Goal: Information Seeking & Learning: Learn about a topic

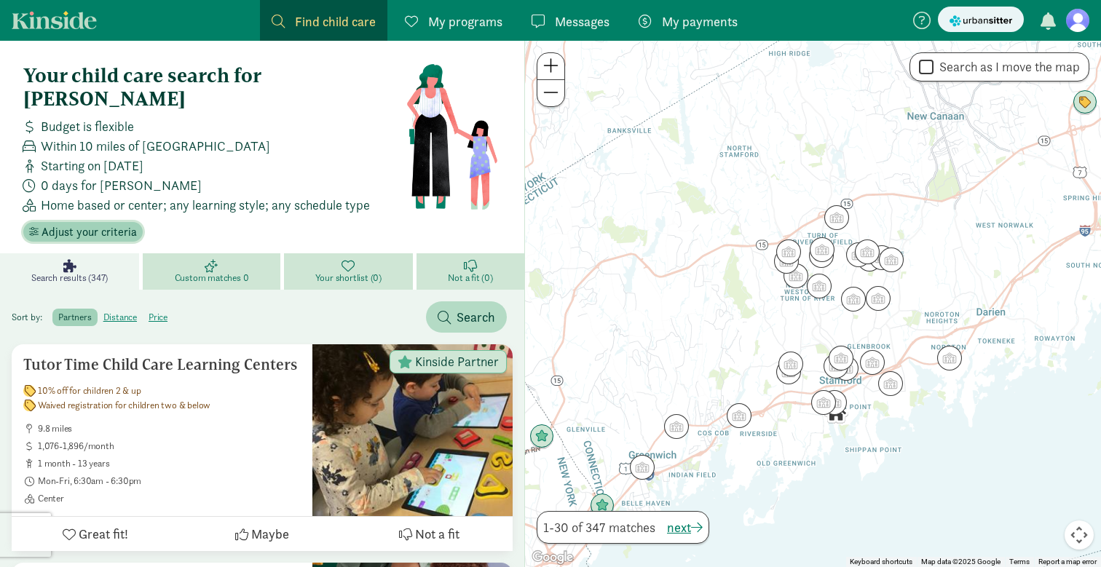
click at [102, 223] on span "Adjust your criteria" at bounding box center [88, 231] width 95 height 17
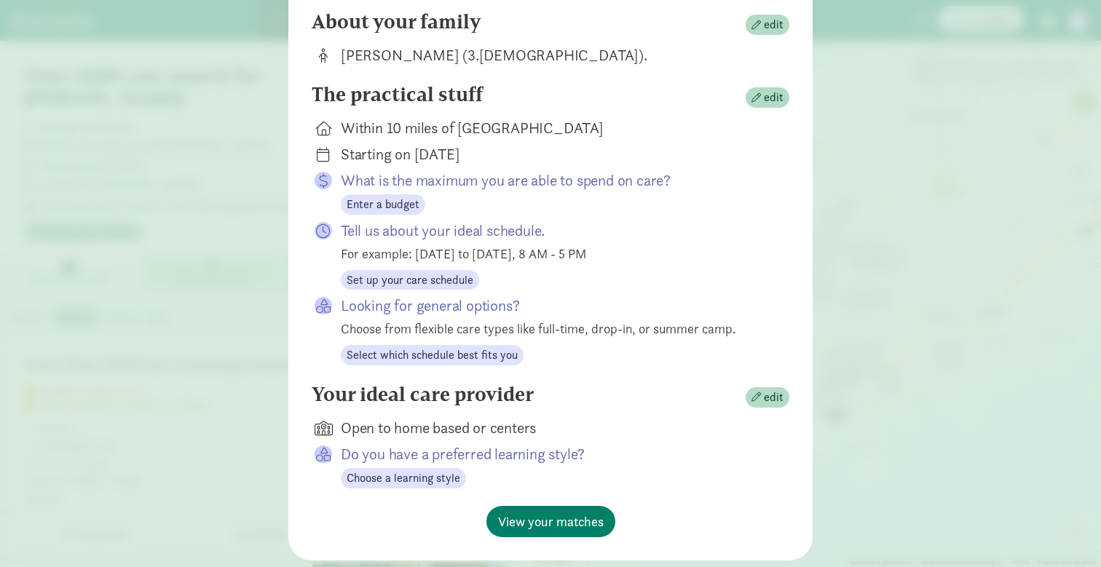
scroll to position [154, 0]
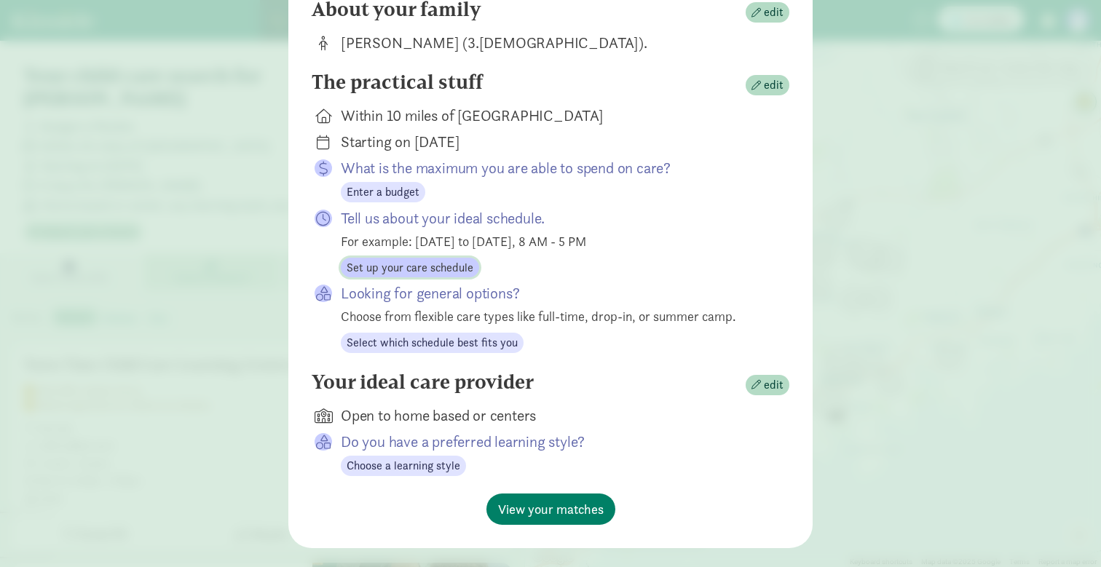
click at [446, 277] on span "Set up your care schedule" at bounding box center [410, 267] width 127 height 17
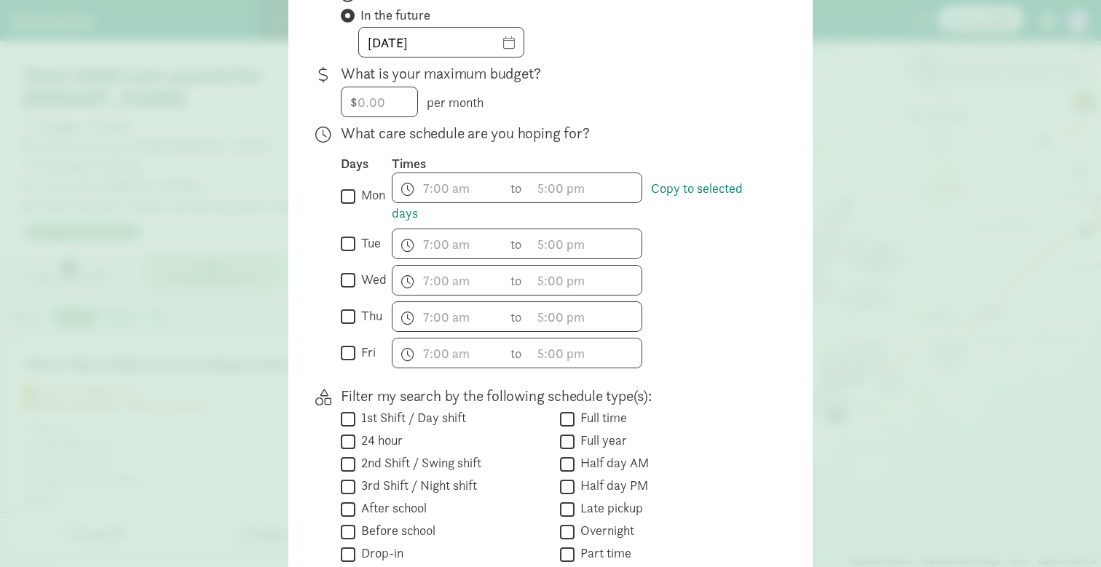
scroll to position [306, 0]
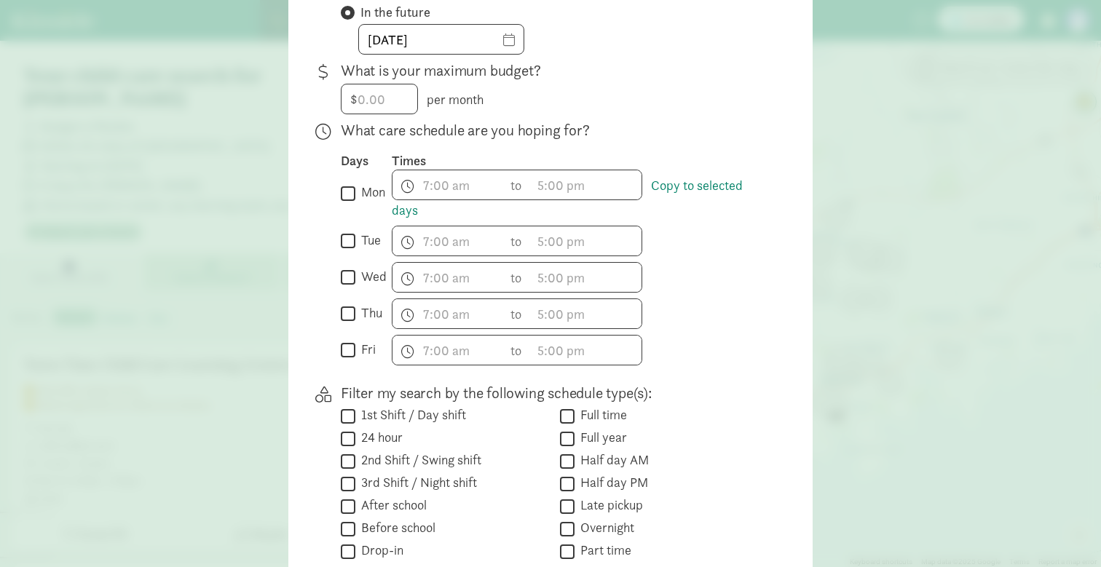
click at [349, 203] on input "mon" at bounding box center [348, 193] width 15 height 20
checkbox input "true"
click at [348, 245] on input "tue" at bounding box center [348, 242] width 15 height 20
checkbox input "true"
click at [350, 288] on input "wed" at bounding box center [348, 278] width 15 height 20
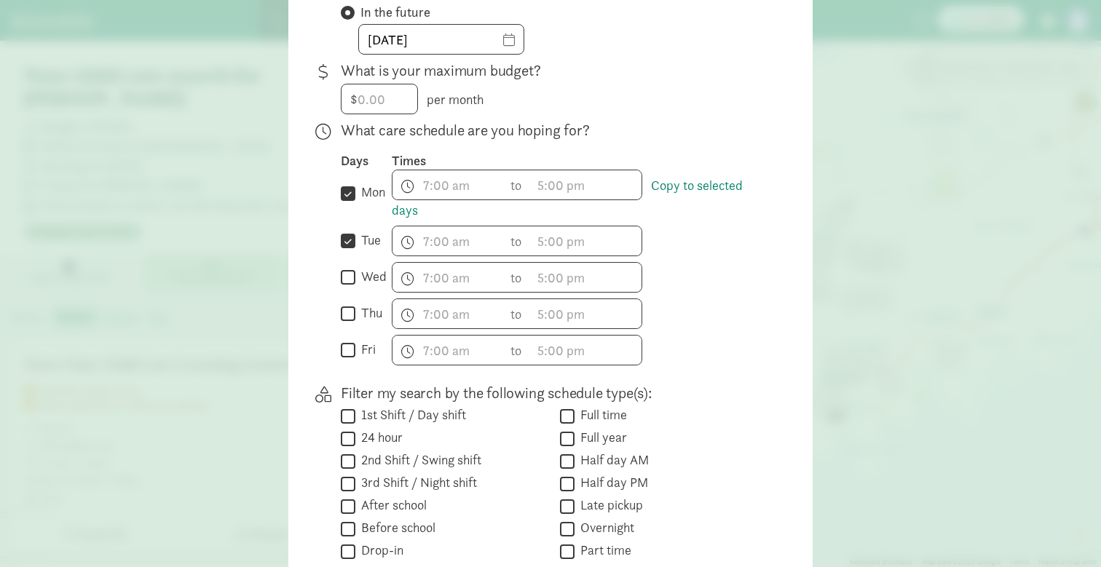
checkbox input "true"
click at [348, 324] on input "thu" at bounding box center [348, 314] width 15 height 20
checkbox input "true"
click at [342, 376] on div "What care schedule are you hoping for? Days Times  mon Copy to selected days h…" at bounding box center [553, 248] width 425 height 257
click at [454, 192] on span "h 12 1 2 3 4 5 6 7 8 9 10 11 mm 00 15 30 45 a am pm" at bounding box center [447, 184] width 111 height 29
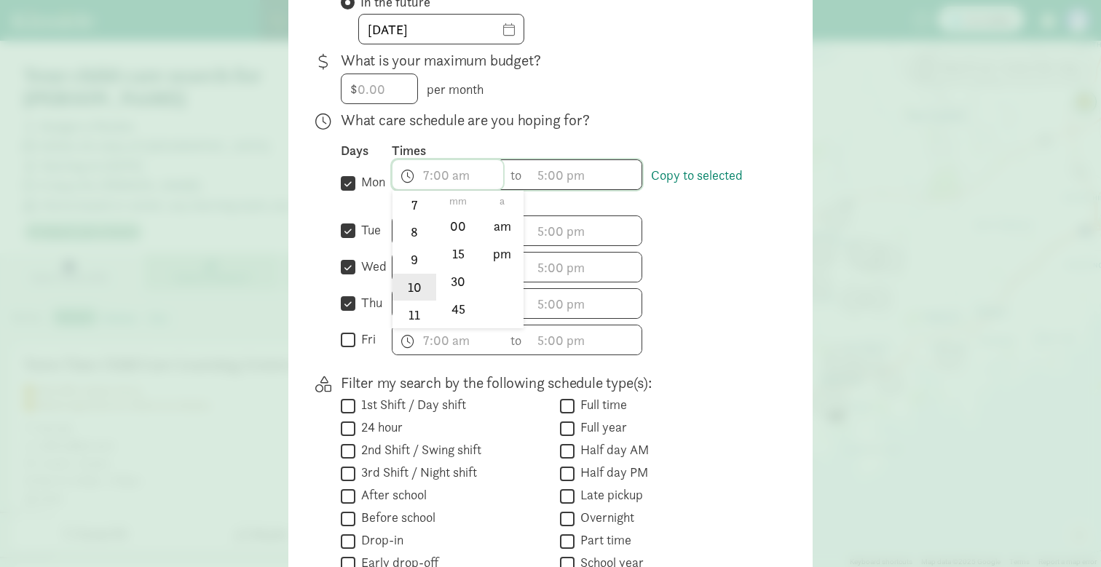
scroll to position [319, 0]
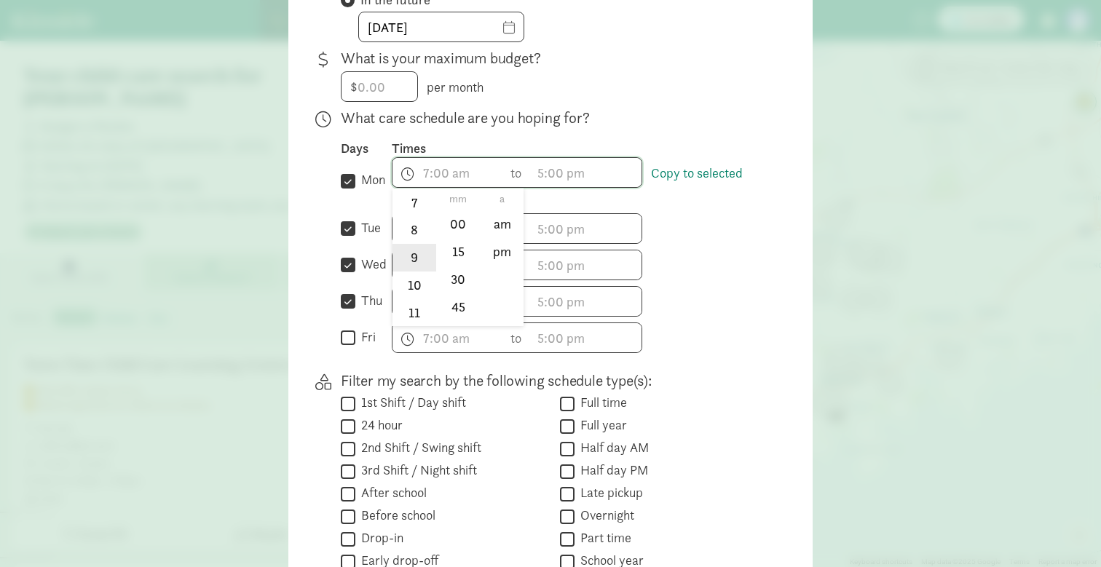
click at [414, 267] on li "9" at bounding box center [413, 258] width 43 height 28
click at [471, 232] on li "00" at bounding box center [458, 224] width 43 height 28
click at [503, 235] on li "am" at bounding box center [501, 224] width 43 height 28
type input "9:00 am"
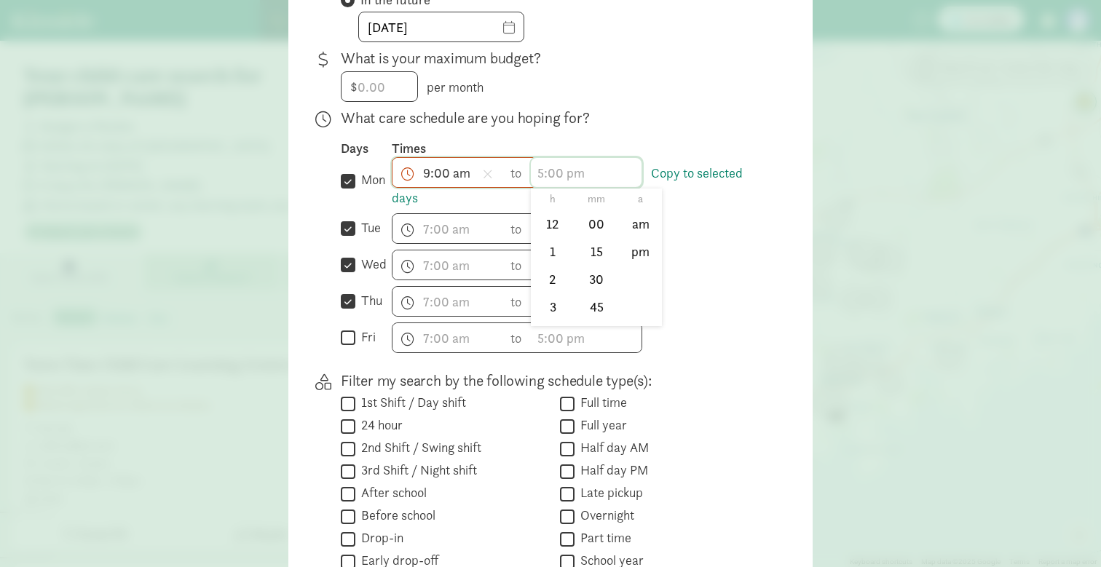
click at [569, 184] on span "h 12 1 2 3 4 5 6 7 8 9 10 11 mm 00 15 30 45 a am pm" at bounding box center [586, 172] width 111 height 29
click at [553, 270] on li "5" at bounding box center [552, 261] width 43 height 28
click at [590, 238] on li "00" at bounding box center [596, 224] width 43 height 28
click at [629, 264] on li "pm" at bounding box center [640, 252] width 43 height 28
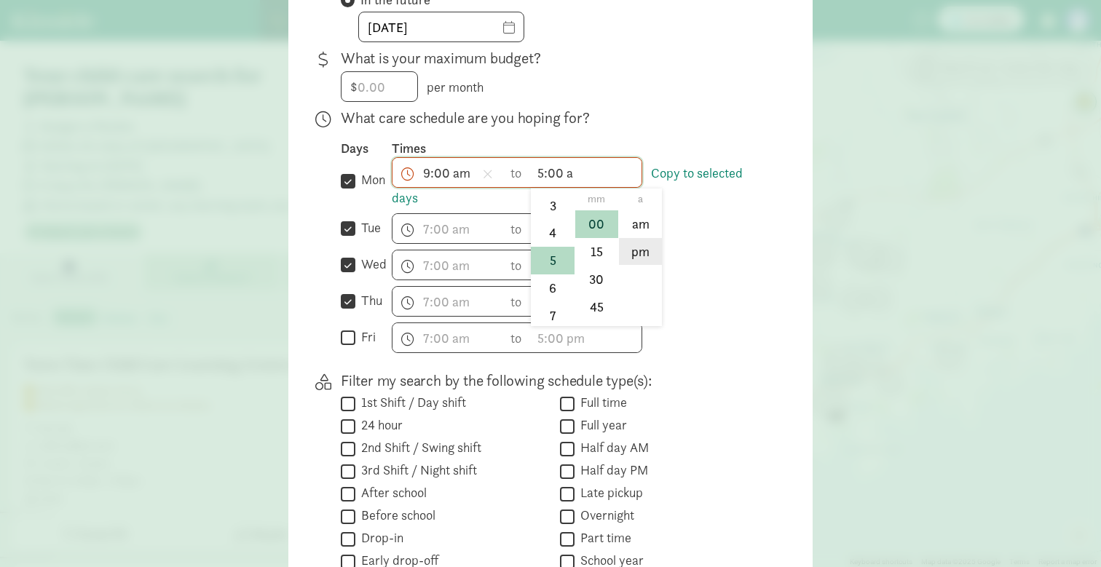
type input "5:00 pm"
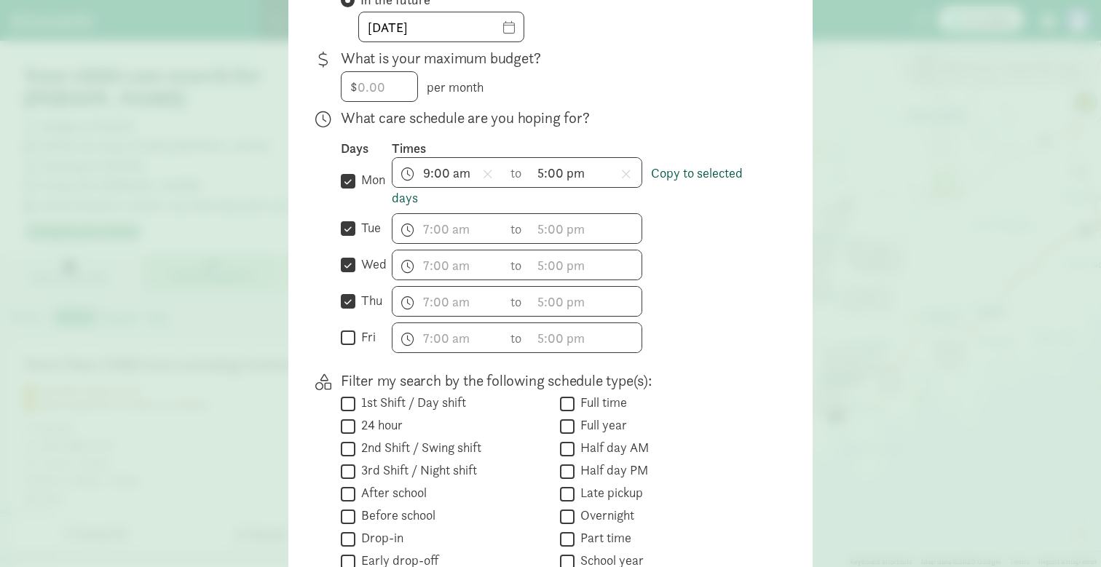
click at [711, 181] on link "Copy to selected days" at bounding box center [567, 186] width 351 height 42
click at [674, 179] on link "Copy to selected days" at bounding box center [567, 186] width 351 height 42
click at [668, 184] on link "Copy to selected days" at bounding box center [567, 186] width 351 height 42
click at [419, 243] on span "h 12 1 2 3 4 5 6 7 8 9 10 11 mm 00 15 30 45 a am pm" at bounding box center [447, 228] width 111 height 29
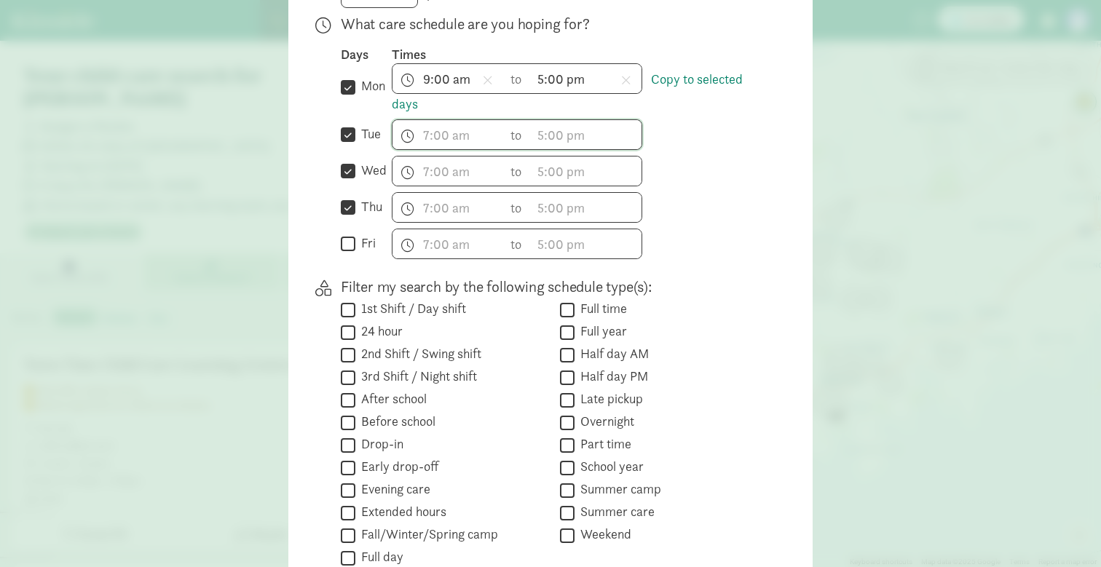
scroll to position [414, 0]
click at [660, 90] on link "Copy to selected days" at bounding box center [567, 91] width 351 height 42
click at [666, 92] on link "Copy to selected days" at bounding box center [567, 91] width 351 height 42
click at [396, 112] on link "Copy to selected days" at bounding box center [567, 91] width 351 height 42
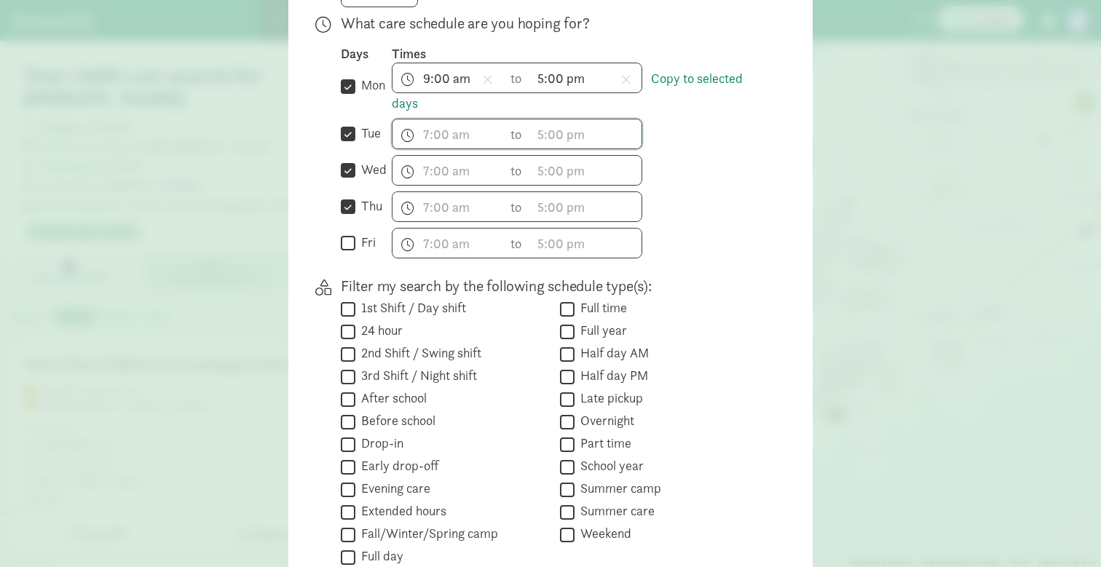
click at [352, 253] on input "fri" at bounding box center [348, 244] width 15 height 20
checkbox input "true"
click at [356, 215] on label "thu" at bounding box center [368, 205] width 27 height 17
click at [355, 217] on input "thu" at bounding box center [348, 207] width 15 height 20
checkbox input "false"
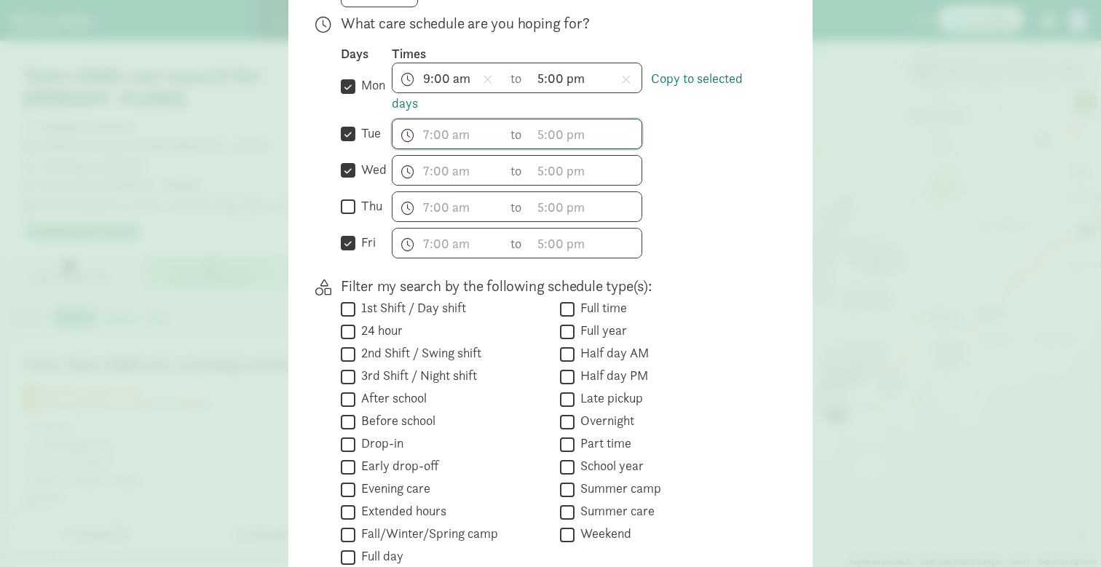
click at [350, 179] on input "wed" at bounding box center [348, 171] width 15 height 20
checkbox input "false"
click at [349, 138] on input "tue" at bounding box center [348, 134] width 15 height 20
checkbox input "false"
click at [351, 96] on input "mon" at bounding box center [348, 86] width 15 height 20
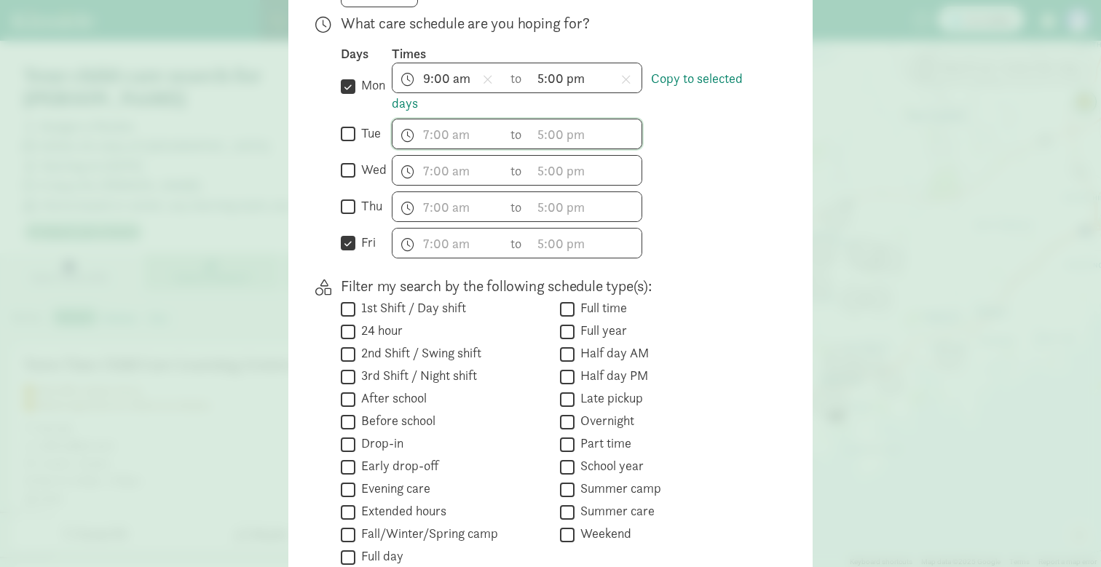
checkbox input "false"
click at [351, 144] on input "tue" at bounding box center [348, 134] width 15 height 20
checkbox input "true"
click at [352, 181] on input "wed" at bounding box center [348, 171] width 15 height 20
checkbox input "true"
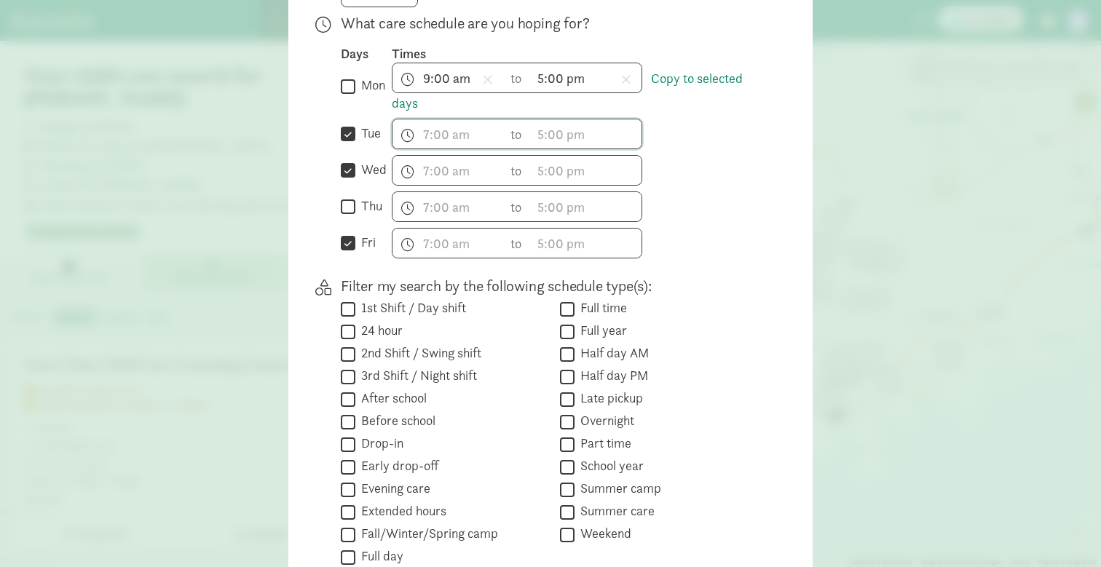
click at [352, 214] on input "thu" at bounding box center [348, 207] width 15 height 20
checkbox input "true"
click at [416, 110] on link "Copy to selected days" at bounding box center [567, 91] width 351 height 42
click at [411, 112] on link "Copy to selected days" at bounding box center [567, 91] width 351 height 42
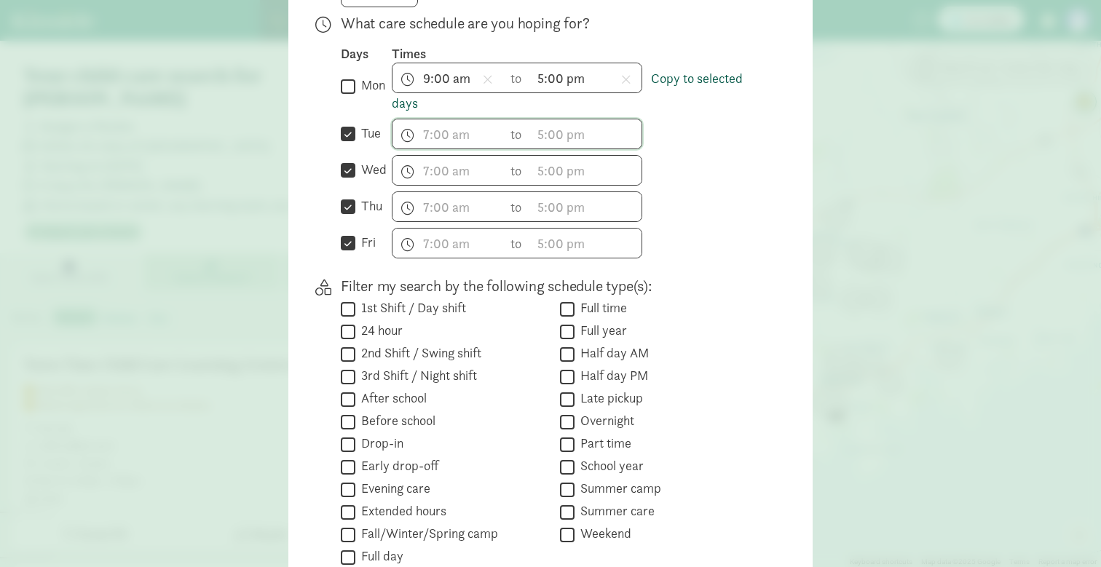
click at [411, 112] on link "Copy to selected days" at bounding box center [567, 91] width 351 height 42
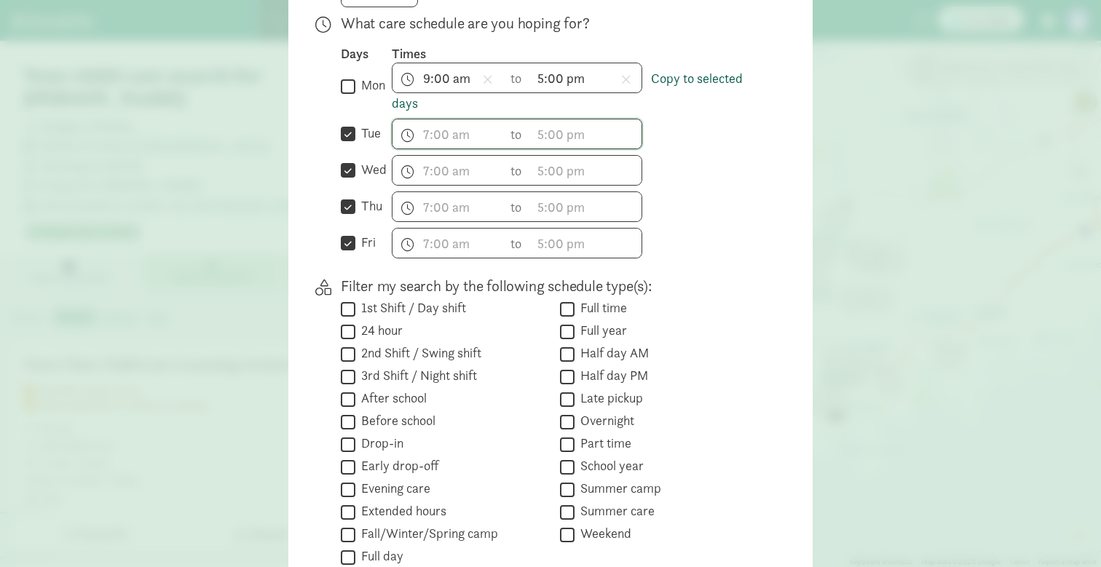
click at [411, 112] on link "Copy to selected days" at bounding box center [567, 91] width 351 height 42
click at [442, 142] on span "h 12 1 2 3 4 5 6 7 8 9 10 11 mm 00 15 30 45 a am pm" at bounding box center [447, 133] width 111 height 29
click at [449, 84] on span "9:00 am h 12 1 2 3 4 5 6 7 8 9 10 11 mm 00 15 30 45 a am pm" at bounding box center [447, 77] width 111 height 29
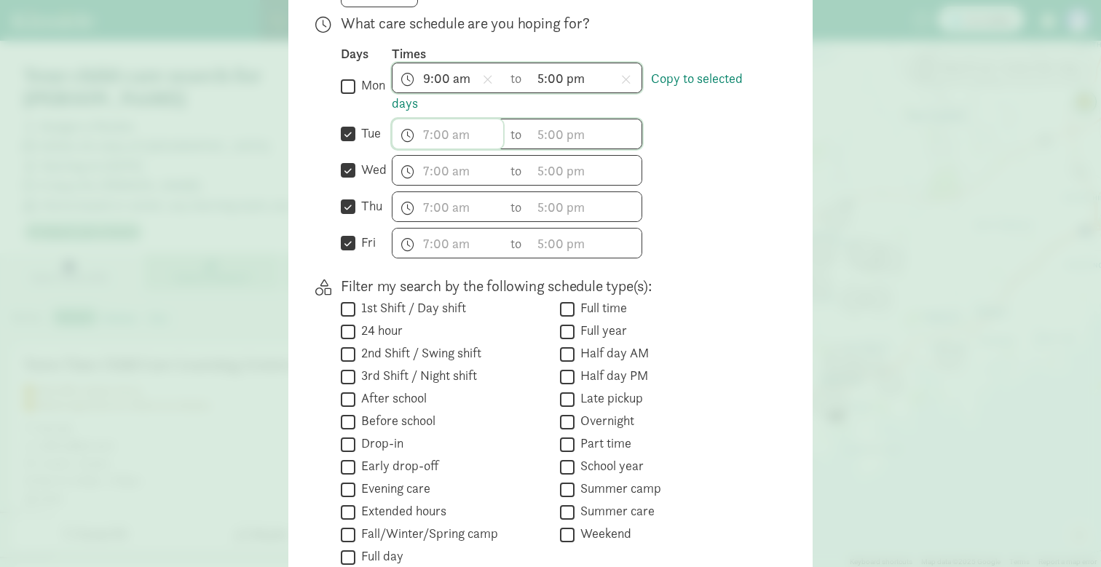
click at [446, 142] on span "h 12 1 2 3 4 5 6 7 8 9 10 11 mm 00 15 30 45 a am pm" at bounding box center [447, 133] width 111 height 29
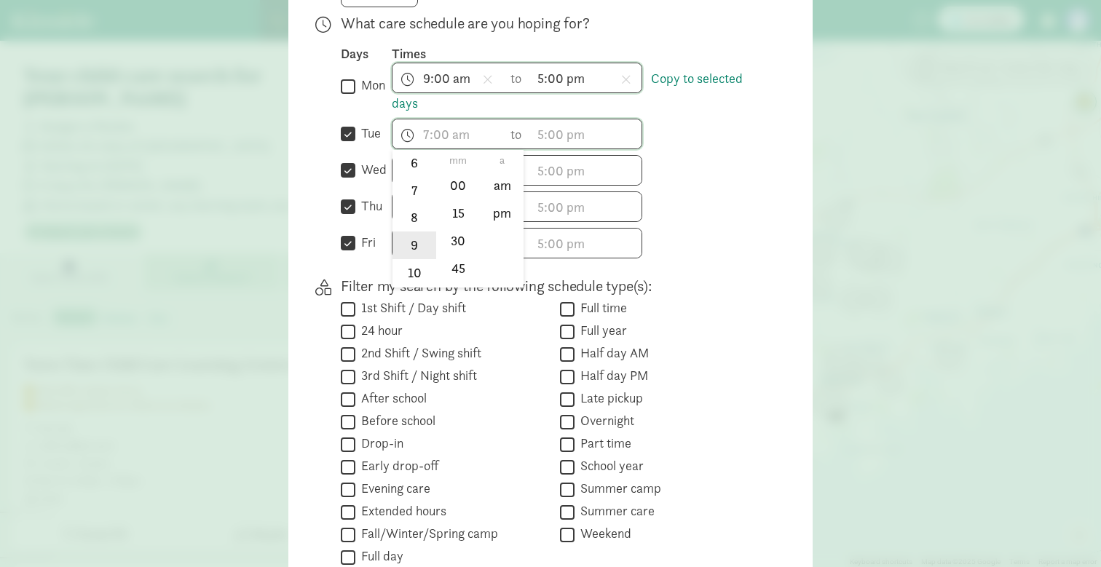
click at [411, 254] on li "9" at bounding box center [413, 246] width 43 height 28
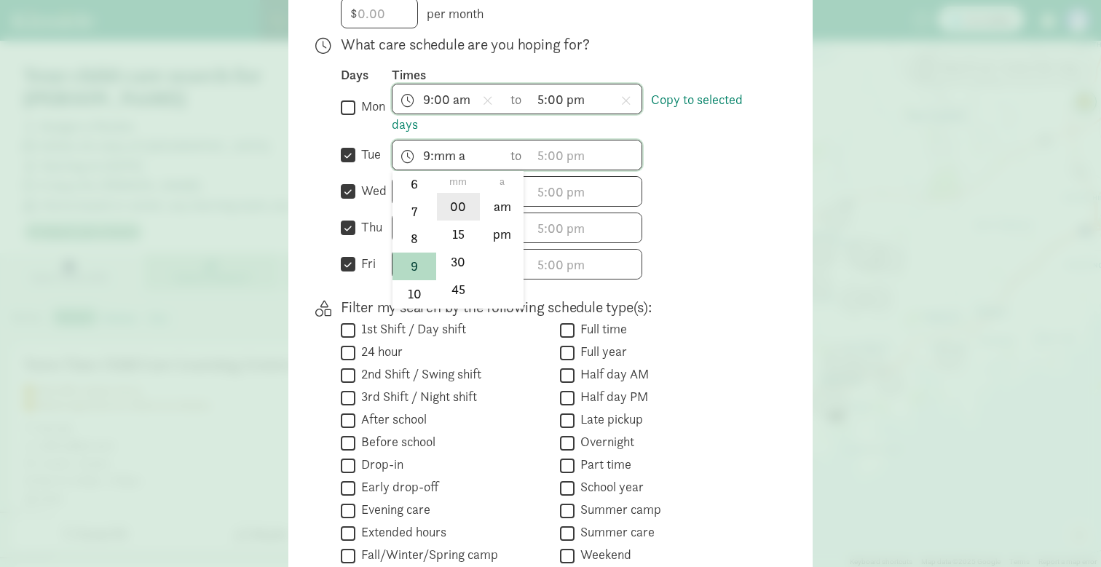
click at [459, 220] on li "00" at bounding box center [458, 207] width 43 height 28
click at [494, 218] on li "am" at bounding box center [501, 207] width 43 height 28
type input "9:00 am"
click at [434, 199] on input "text" at bounding box center [447, 191] width 111 height 29
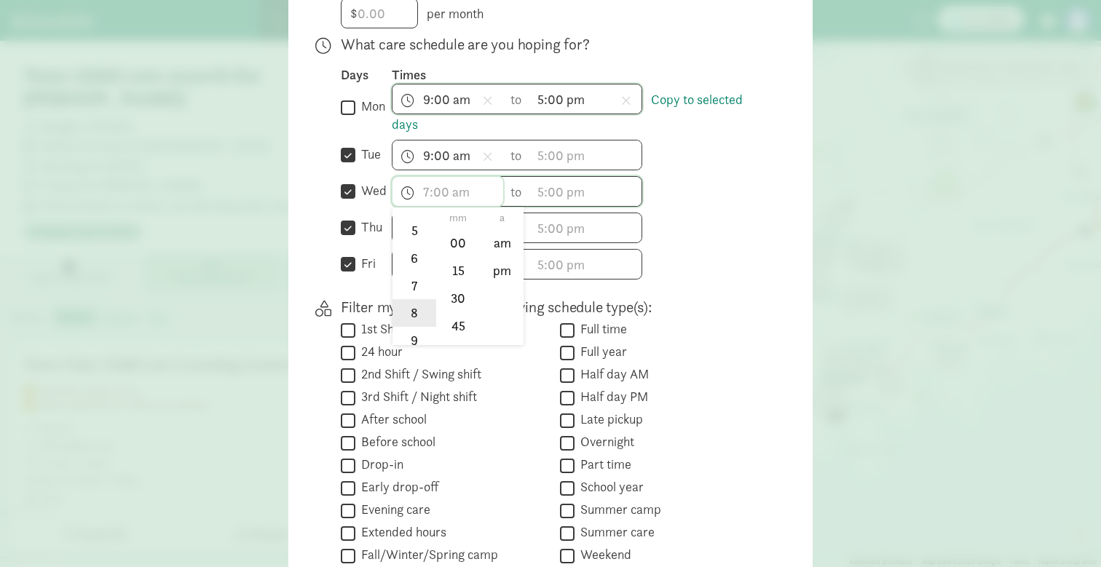
scroll to position [161, 0]
click at [410, 339] on li "9" at bounding box center [413, 330] width 43 height 28
click at [449, 257] on li "00" at bounding box center [458, 243] width 43 height 28
click at [510, 249] on li "am" at bounding box center [501, 243] width 43 height 28
type input "9:00 am"
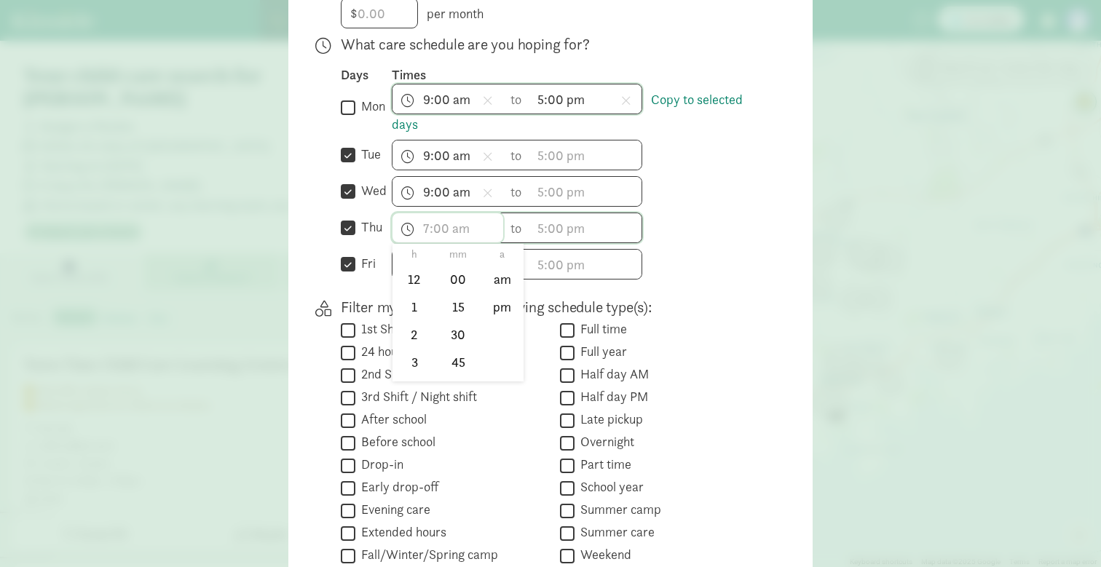
click at [438, 242] on input "text" at bounding box center [447, 227] width 111 height 29
click at [418, 335] on li "9" at bounding box center [413, 321] width 43 height 28
click at [450, 293] on li "00" at bounding box center [458, 280] width 43 height 28
click at [494, 293] on li "am" at bounding box center [501, 280] width 43 height 28
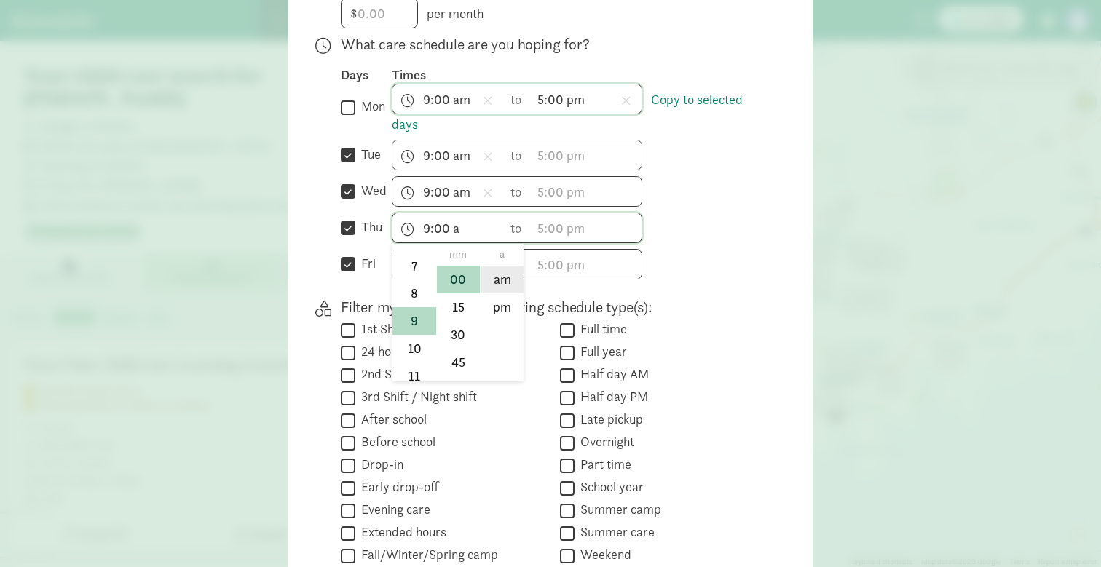
type input "9:00 am"
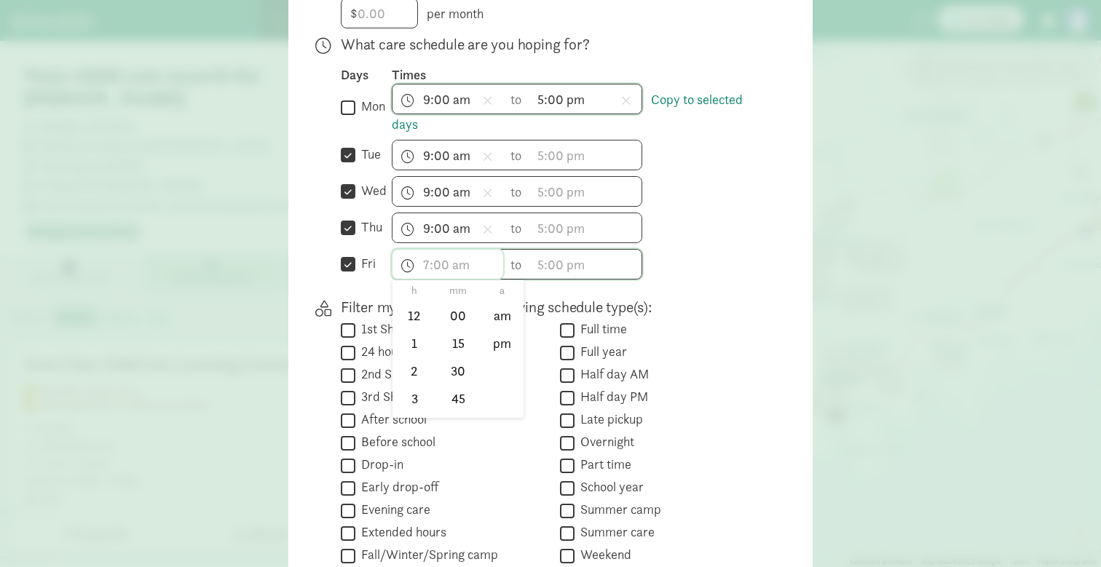
click at [422, 259] on input "text" at bounding box center [447, 264] width 111 height 29
click at [417, 363] on li "9" at bounding box center [413, 350] width 43 height 28
click at [454, 318] on li "00" at bounding box center [458, 316] width 43 height 28
click at [488, 325] on li "am" at bounding box center [501, 316] width 43 height 28
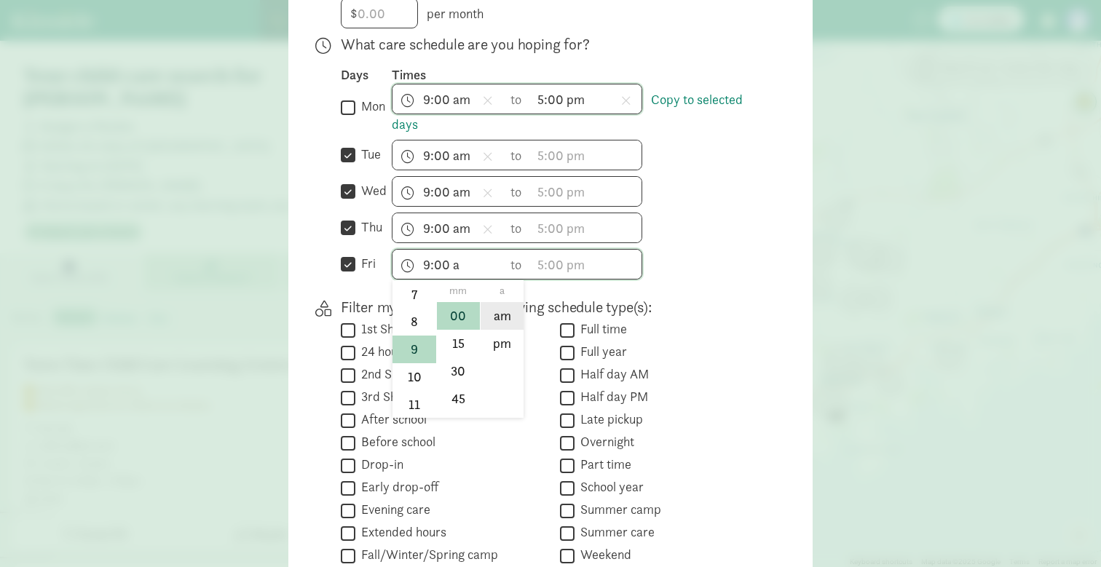
type input "9:00 am"
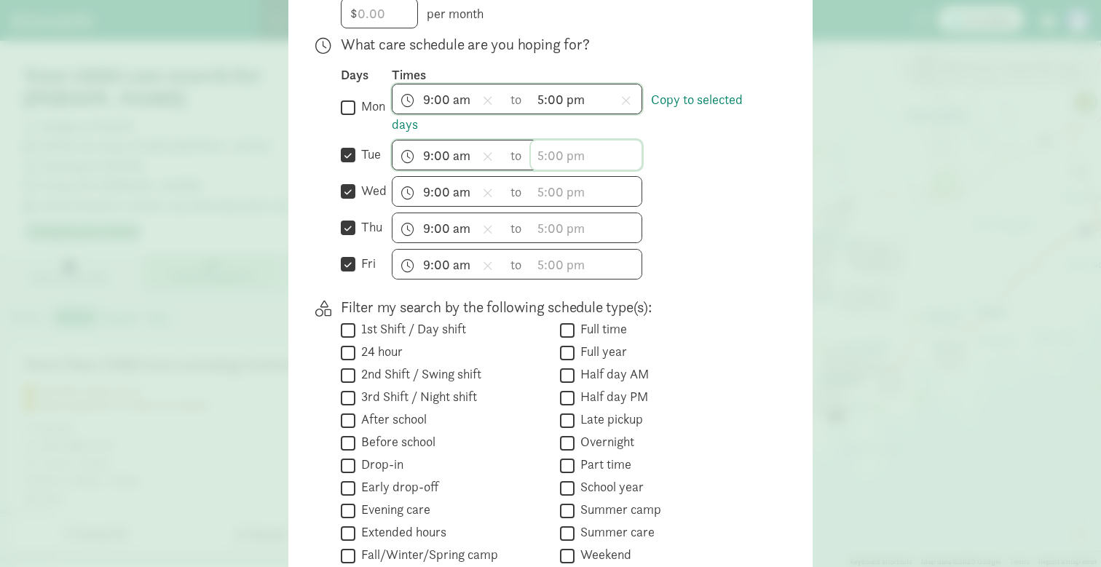
click at [549, 170] on span "h 12 1 2 3 4 5 6 7 8 9 10 11 mm 00 15 30 45 a am pm" at bounding box center [586, 155] width 111 height 29
click at [555, 262] on li "5" at bounding box center [552, 257] width 43 height 28
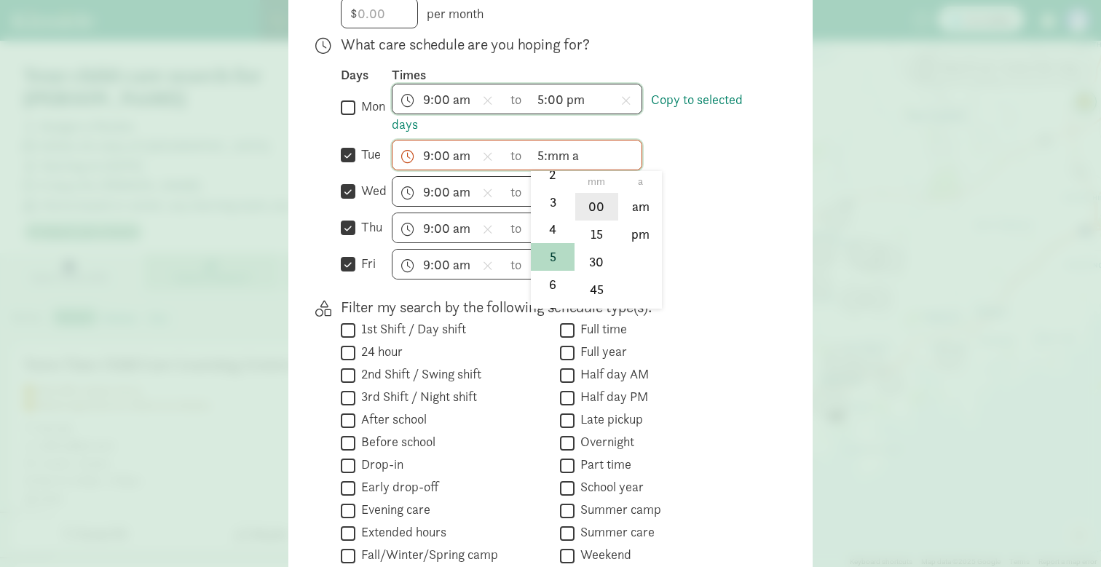
click at [596, 215] on li "00" at bounding box center [596, 207] width 43 height 28
click at [633, 241] on li "pm" at bounding box center [640, 235] width 43 height 28
type input "5:00 pm"
click at [543, 187] on input "text" at bounding box center [586, 191] width 111 height 29
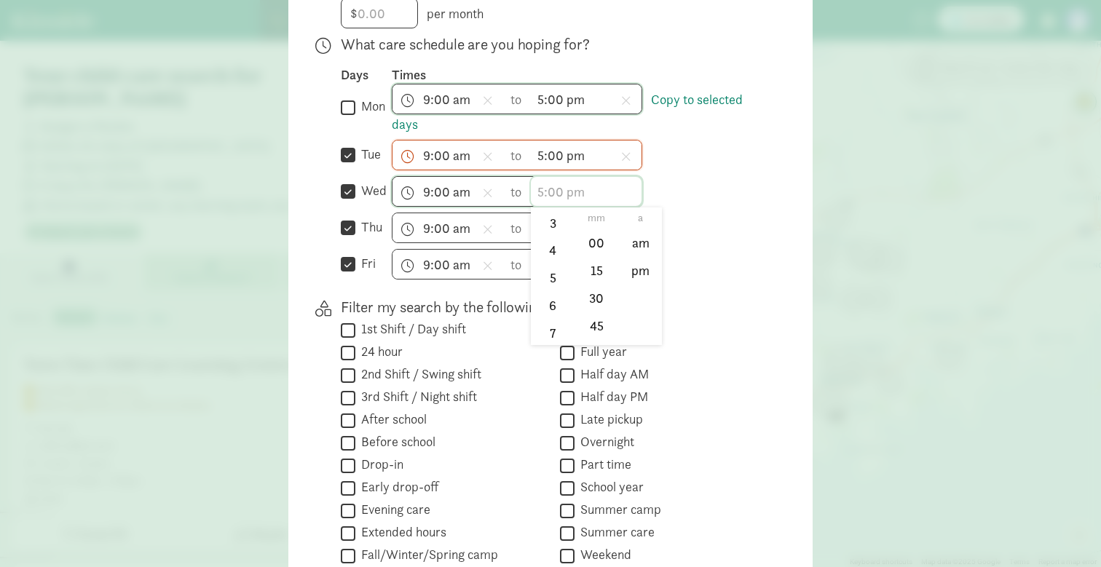
scroll to position [104, 0]
click at [555, 283] on li "5" at bounding box center [552, 277] width 43 height 28
click at [598, 257] on li "00" at bounding box center [596, 243] width 43 height 28
click at [631, 271] on li "pm" at bounding box center [640, 271] width 43 height 28
type input "5:00 pm"
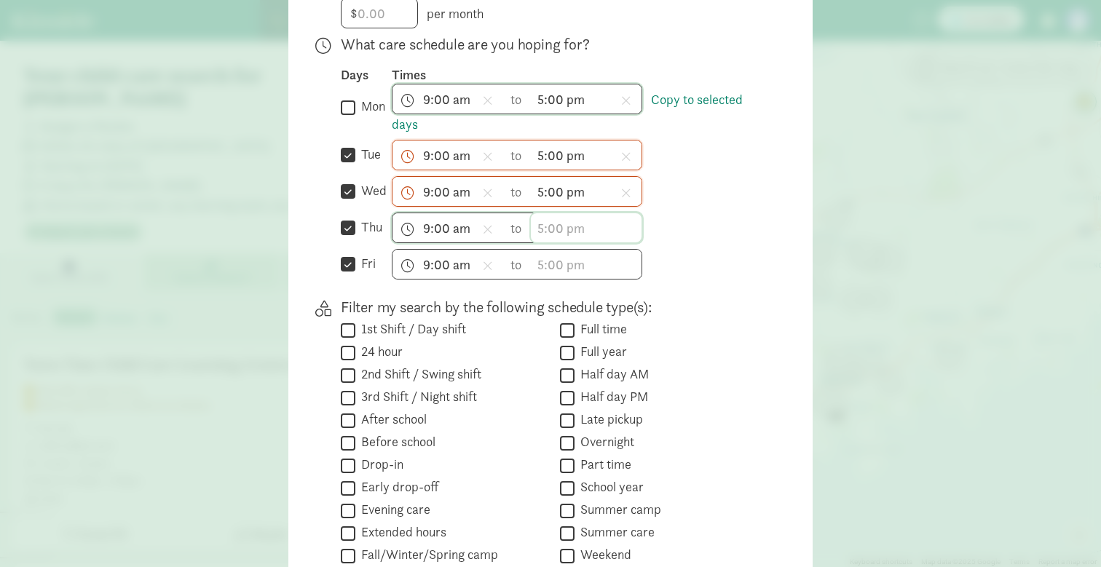
click at [556, 239] on input "text" at bounding box center [586, 227] width 111 height 29
click at [555, 332] on li "5" at bounding box center [552, 318] width 43 height 28
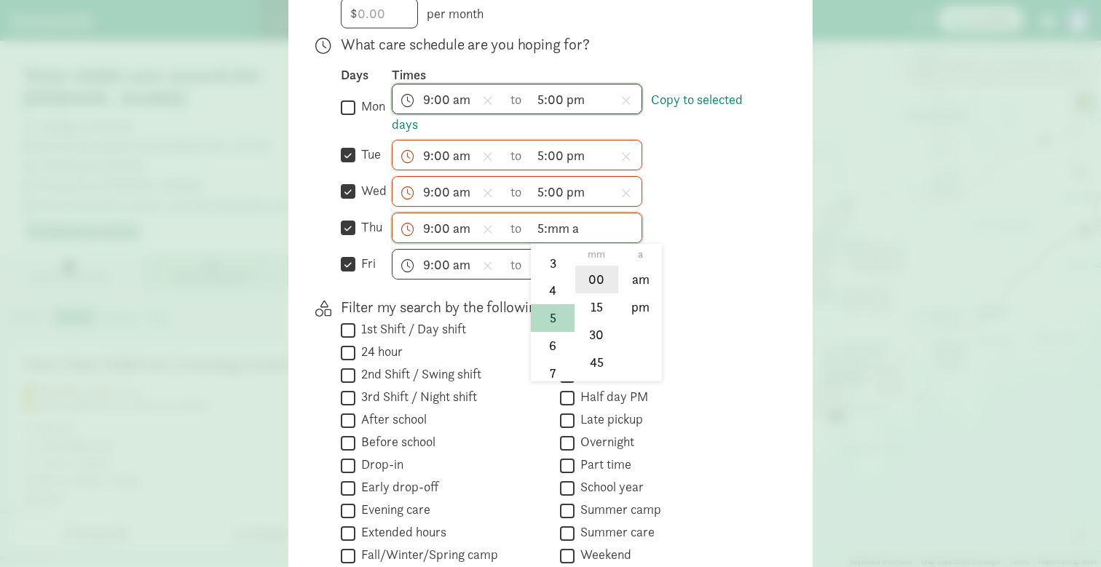
click at [598, 293] on li "00" at bounding box center [596, 280] width 43 height 28
click at [636, 316] on li "pm" at bounding box center [640, 307] width 43 height 28
type input "5:00 pm"
click at [555, 279] on input "text" at bounding box center [586, 264] width 111 height 29
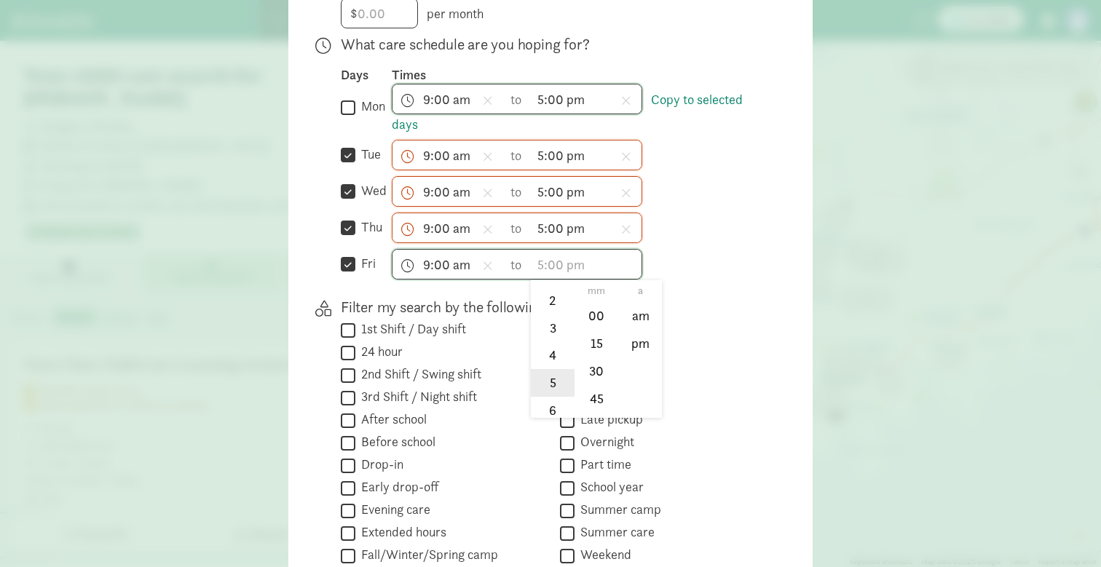
click at [547, 397] on li "5" at bounding box center [552, 383] width 43 height 28
click at [594, 314] on li "00" at bounding box center [596, 316] width 43 height 28
click at [649, 349] on li "pm" at bounding box center [640, 344] width 43 height 28
type input "5:00 pm"
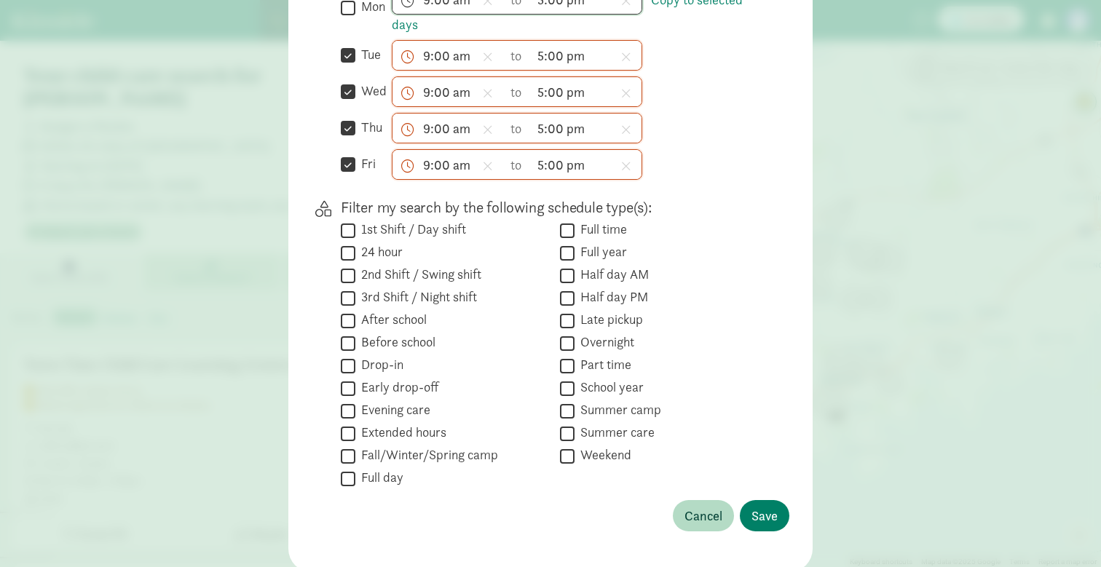
scroll to position [497, 0]
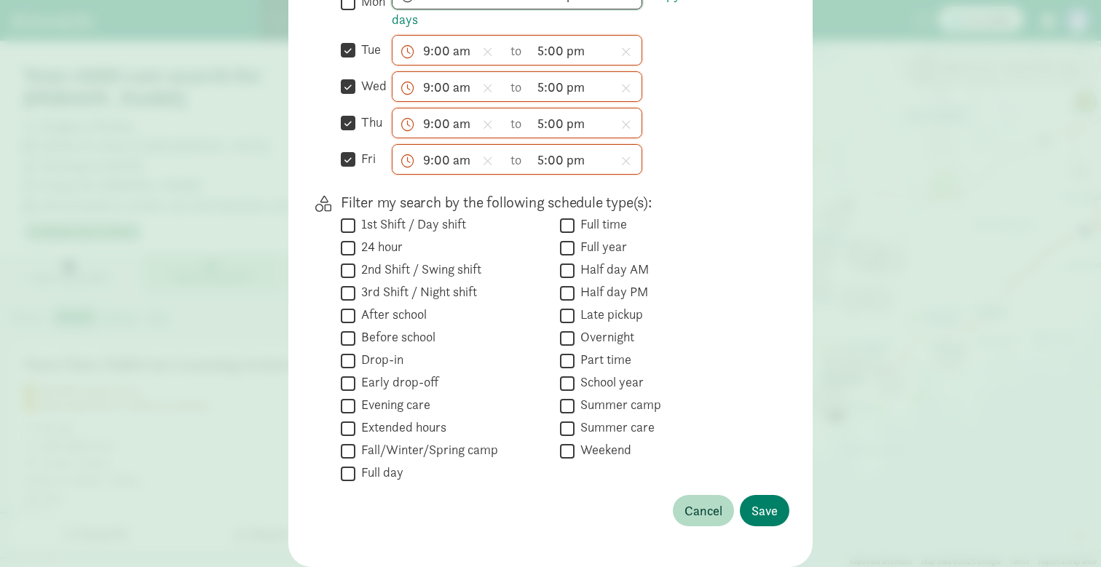
click at [570, 235] on input "Full time" at bounding box center [567, 225] width 15 height 20
checkbox input "true"
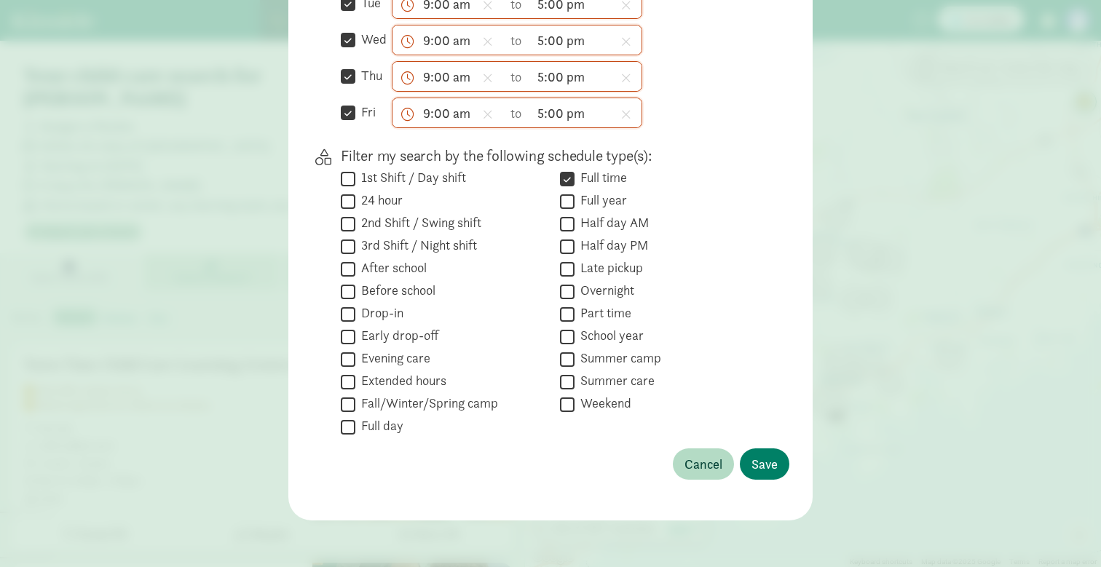
scroll to position [554, 0]
click at [352, 426] on input "Full day" at bounding box center [348, 427] width 15 height 20
checkbox input "true"
click at [568, 210] on input "Full year" at bounding box center [567, 201] width 15 height 20
checkbox input "true"
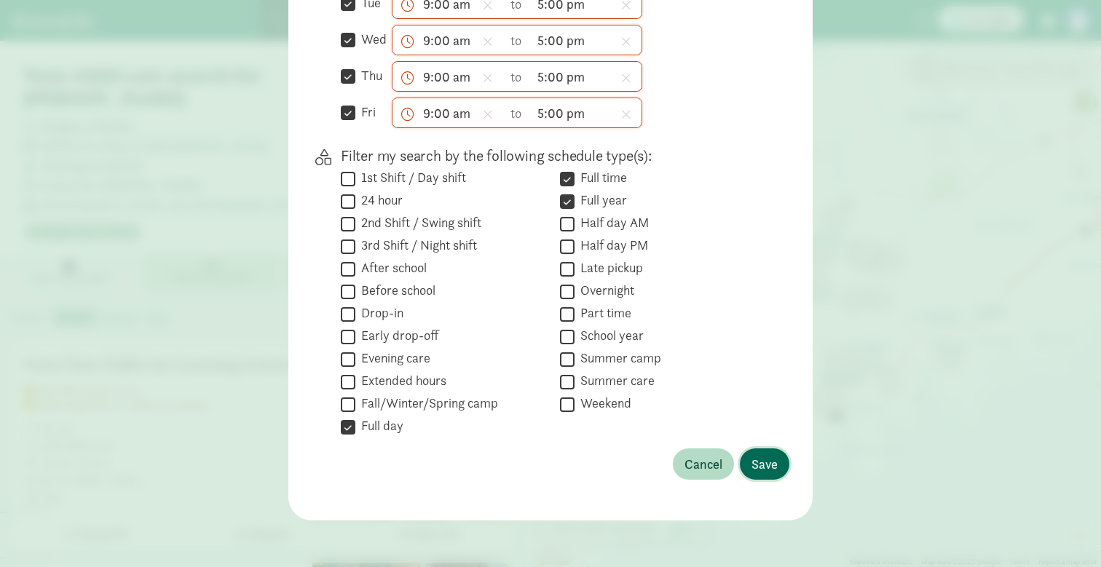
click at [768, 462] on span "Save" at bounding box center [764, 464] width 26 height 20
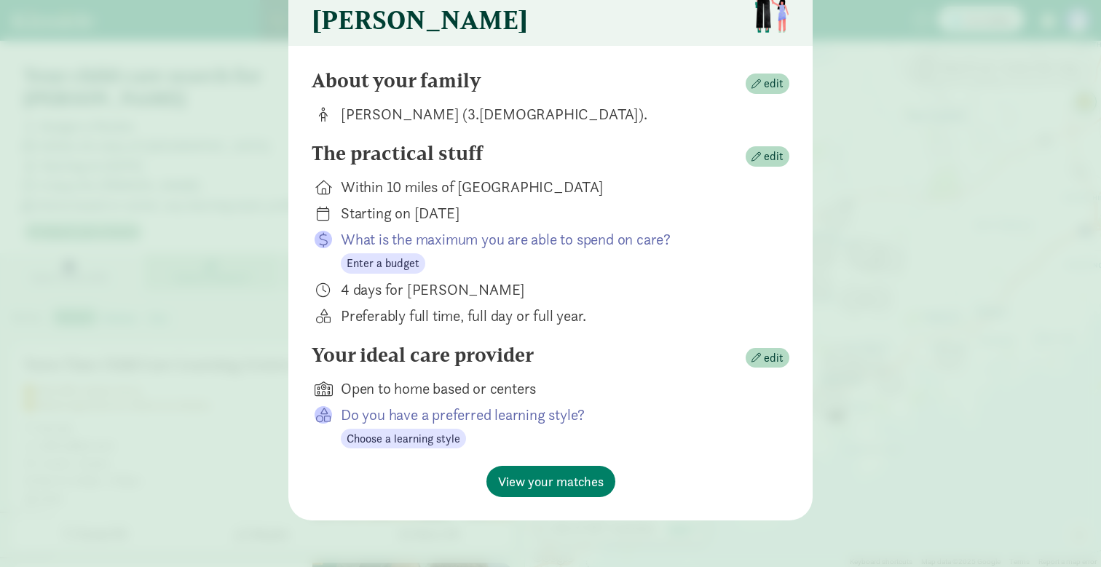
scroll to position [92, 0]
click at [786, 160] on button "edit" at bounding box center [767, 156] width 44 height 20
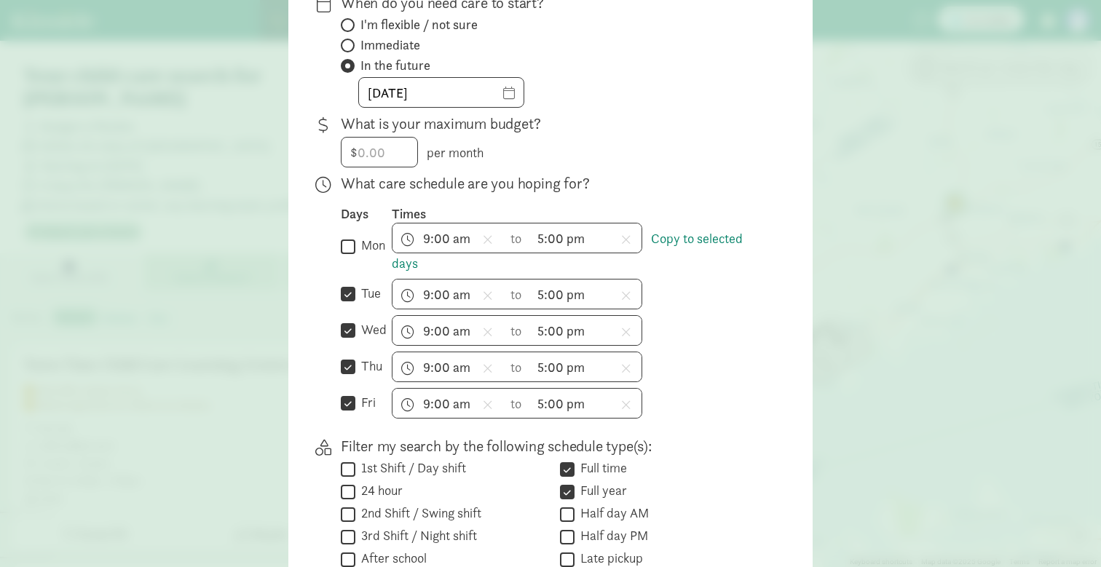
scroll to position [262, 0]
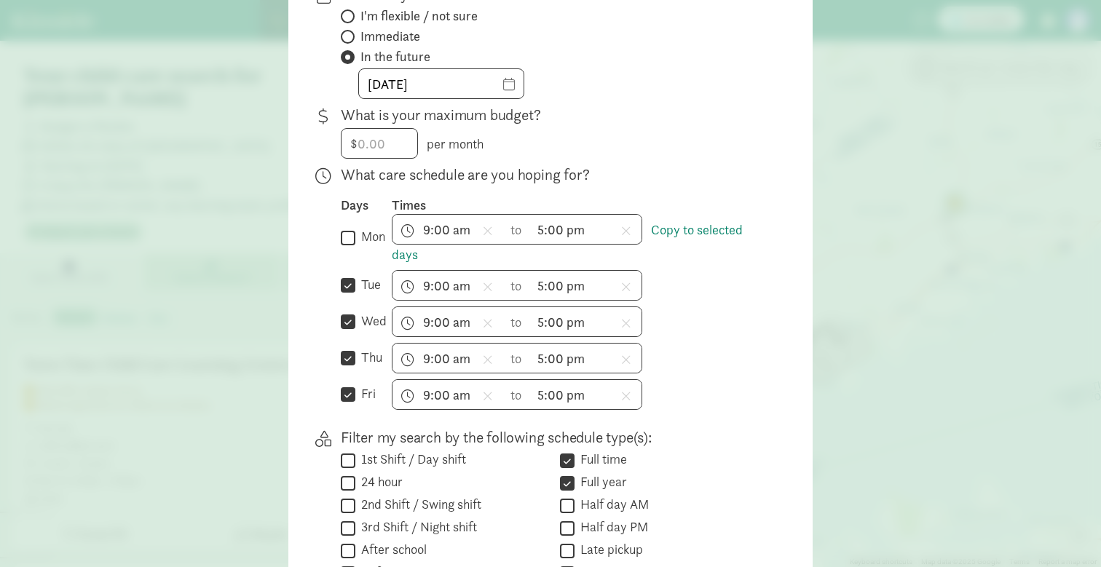
click at [351, 248] on input "mon" at bounding box center [348, 238] width 15 height 20
checkbox input "true"
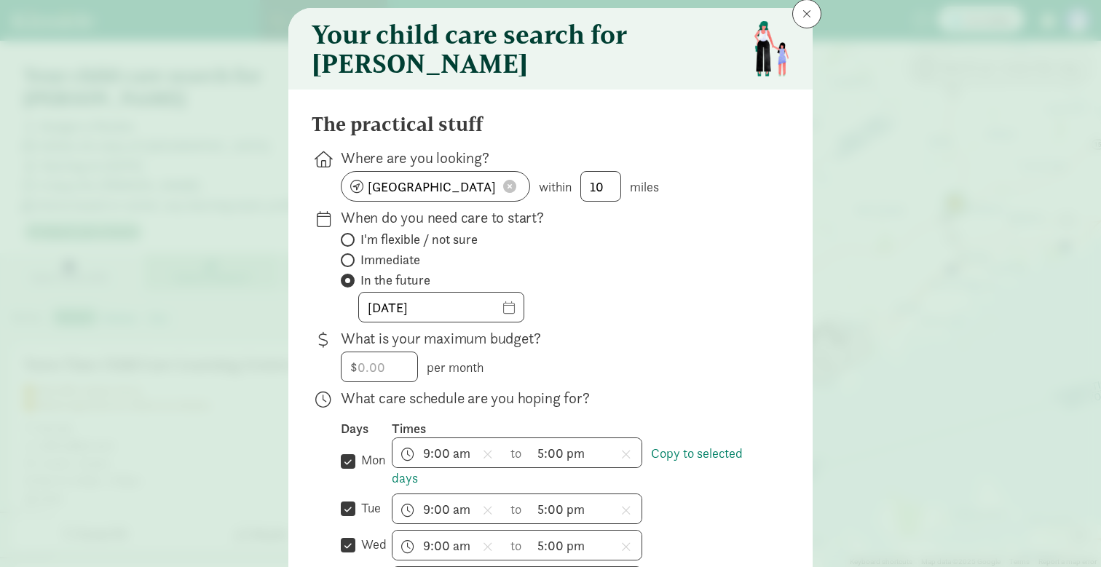
scroll to position [47, 0]
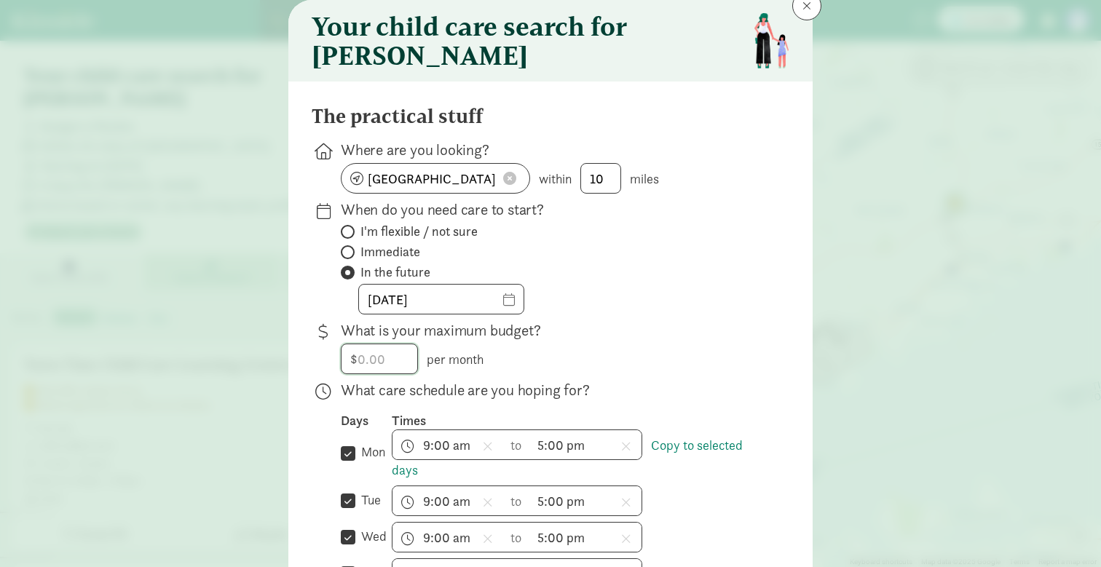
click at [365, 370] on input "number" at bounding box center [379, 358] width 76 height 29
type input "4500"
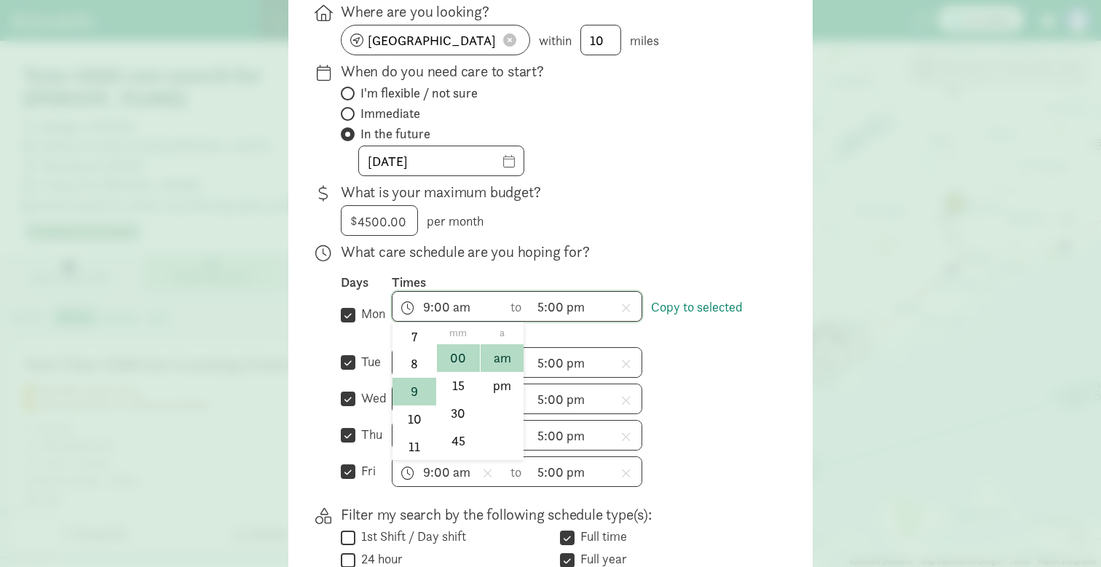
scroll to position [222, 0]
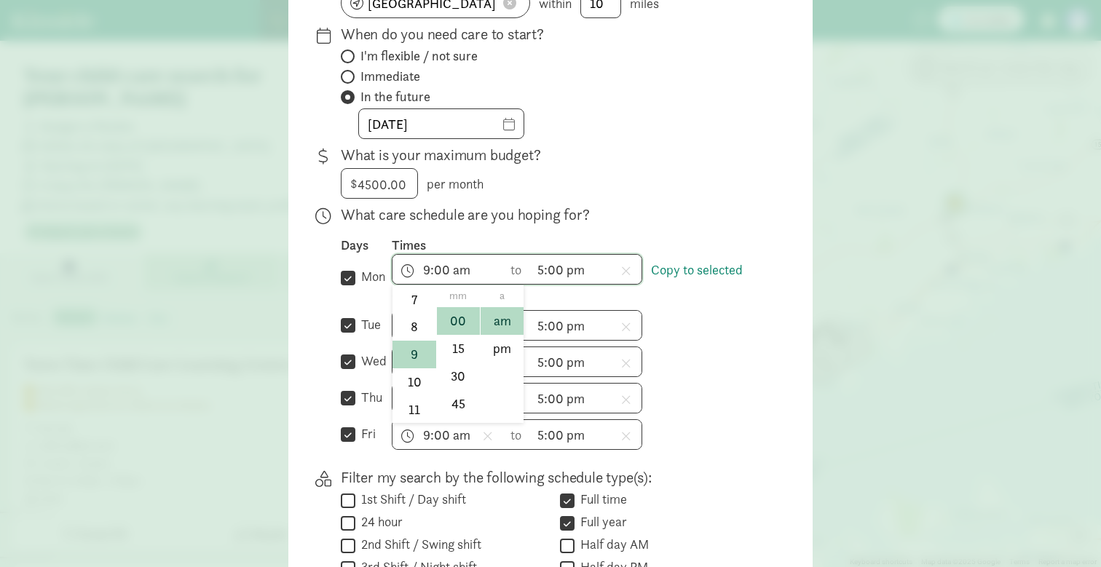
click at [826, 273] on div at bounding box center [550, 61] width 1101 height 567
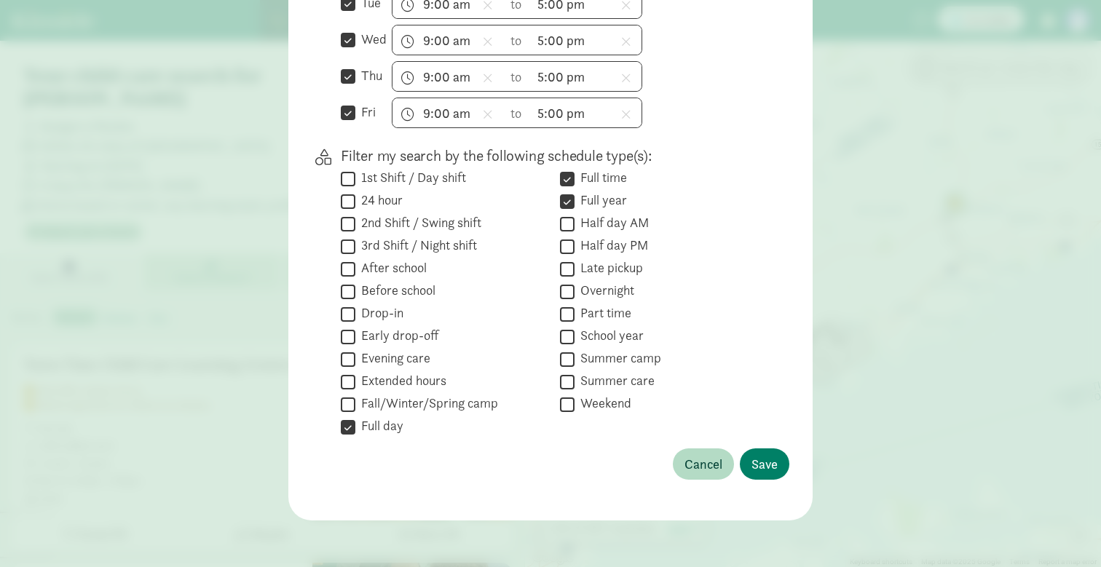
scroll to position [554, 0]
click at [770, 457] on span "Save" at bounding box center [764, 464] width 26 height 20
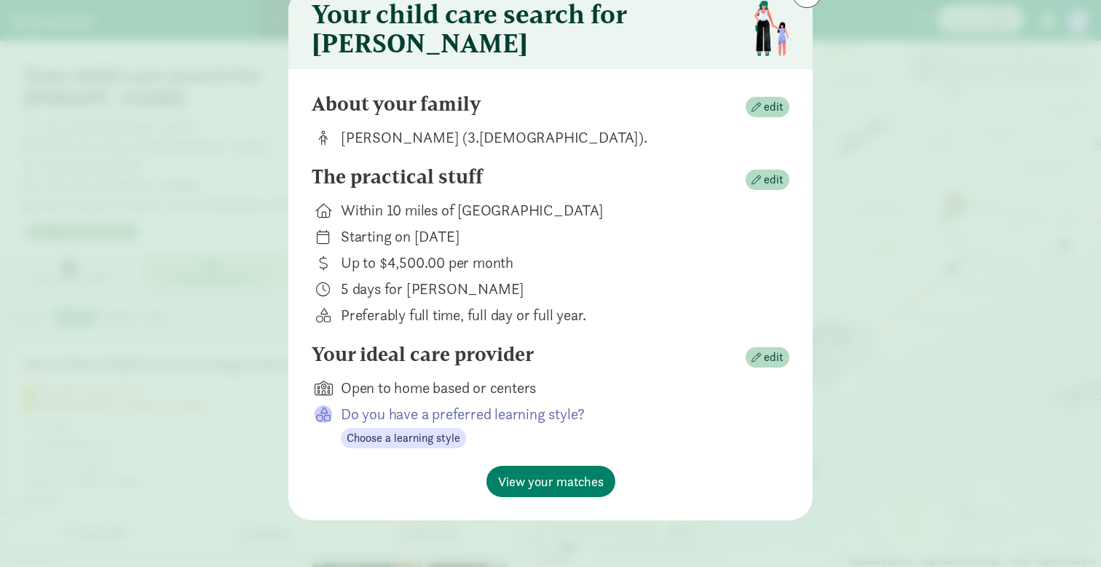
scroll to position [68, 0]
click at [768, 357] on span "edit" at bounding box center [774, 357] width 20 height 17
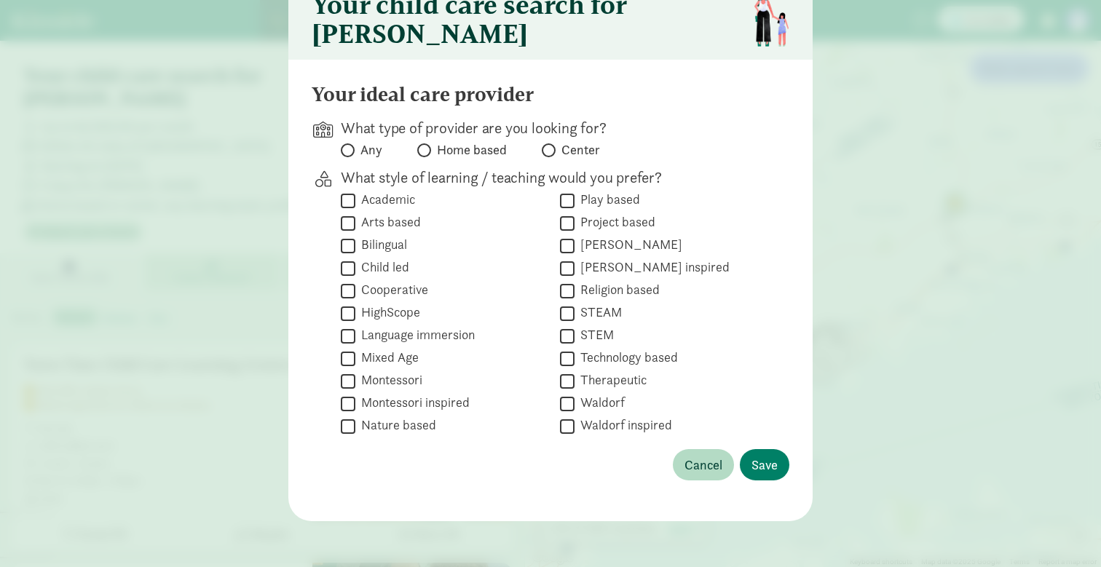
click at [427, 157] on span at bounding box center [424, 150] width 14 height 14
click at [427, 155] on input "Home based" at bounding box center [421, 150] width 9 height 9
radio input "true"
click at [571, 210] on input "Play based" at bounding box center [567, 201] width 15 height 20
checkbox input "true"
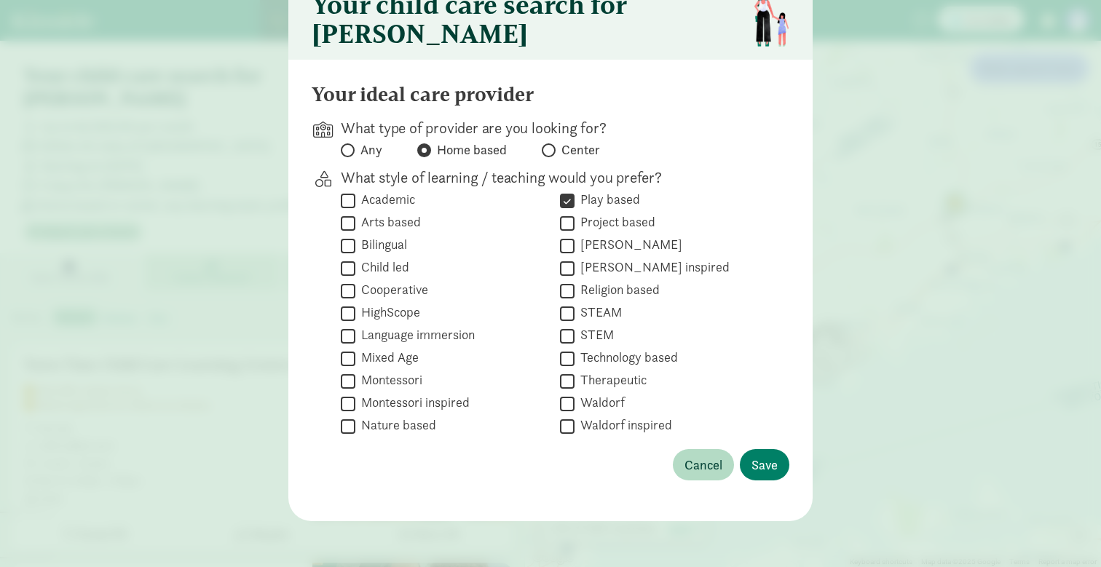
click at [349, 278] on input "Child led" at bounding box center [348, 268] width 15 height 20
checkbox input "true"
click at [347, 423] on input "Nature based" at bounding box center [348, 426] width 15 height 20
checkbox input "true"
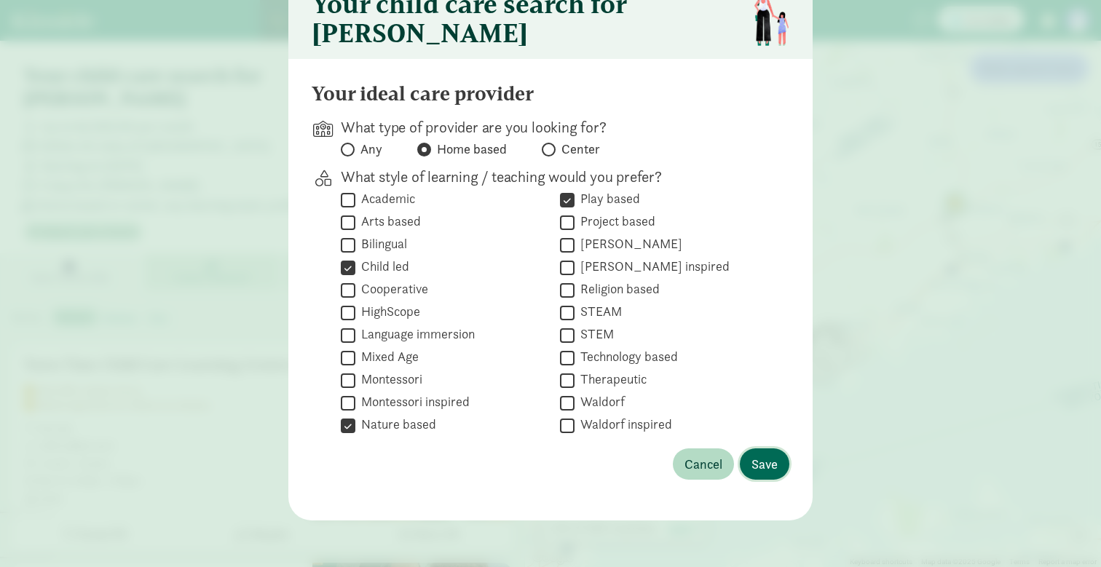
click at [775, 462] on span "Save" at bounding box center [764, 464] width 26 height 20
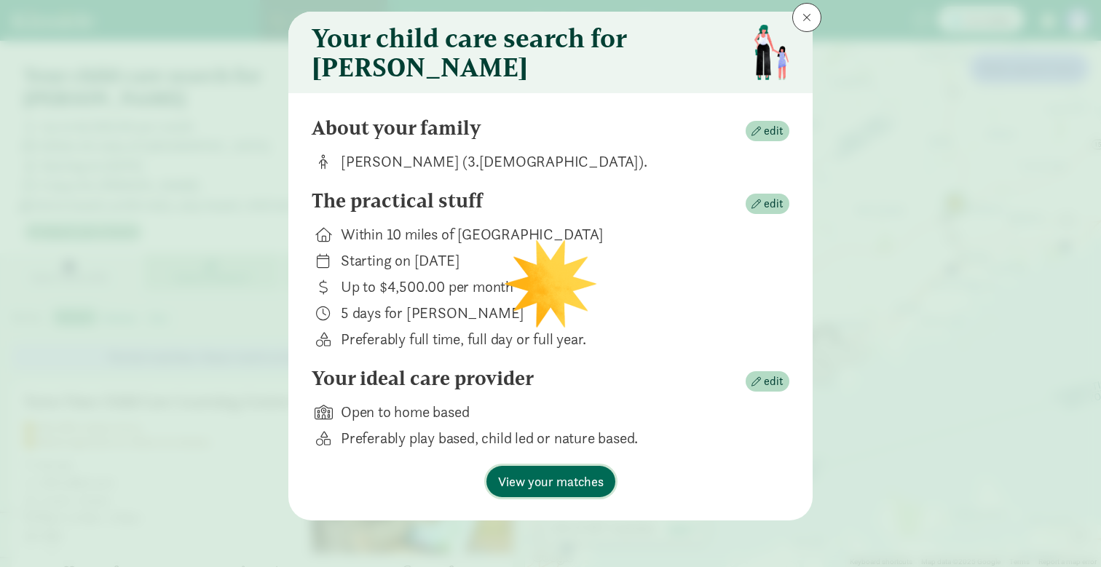
click at [570, 483] on span "View your matches" at bounding box center [551, 482] width 106 height 20
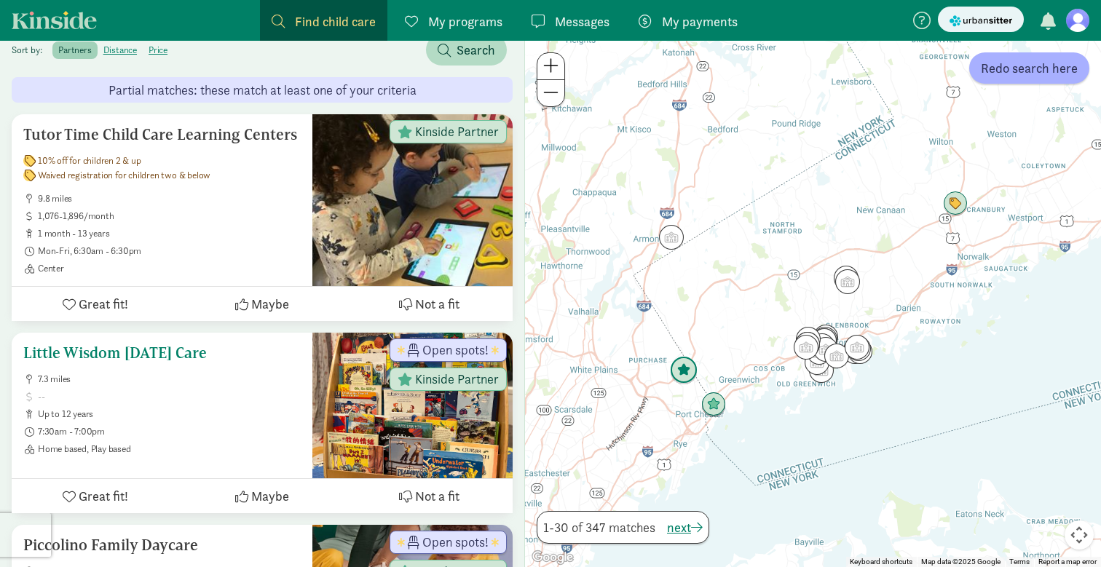
scroll to position [264, 0]
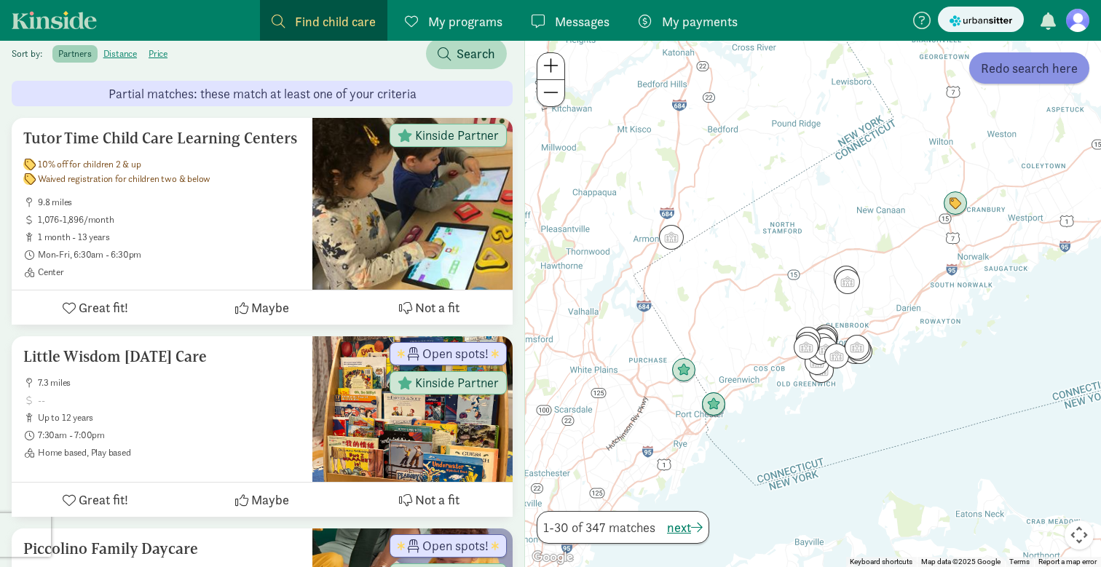
click at [1018, 79] on button "Redo search here" at bounding box center [1029, 67] width 120 height 31
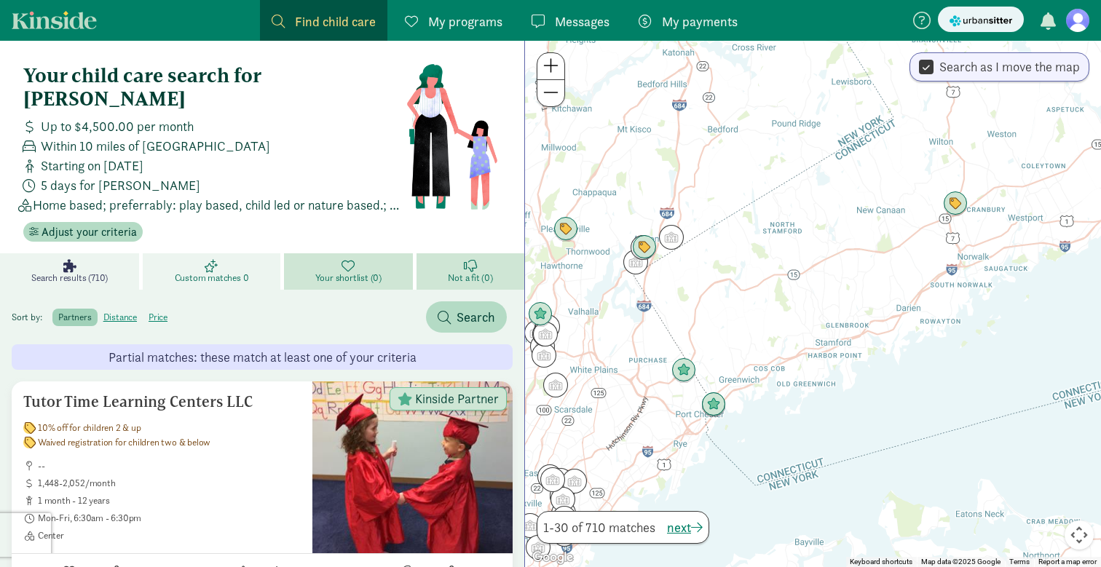
scroll to position [0, 0]
click at [109, 223] on span "Adjust your criteria" at bounding box center [88, 231] width 95 height 17
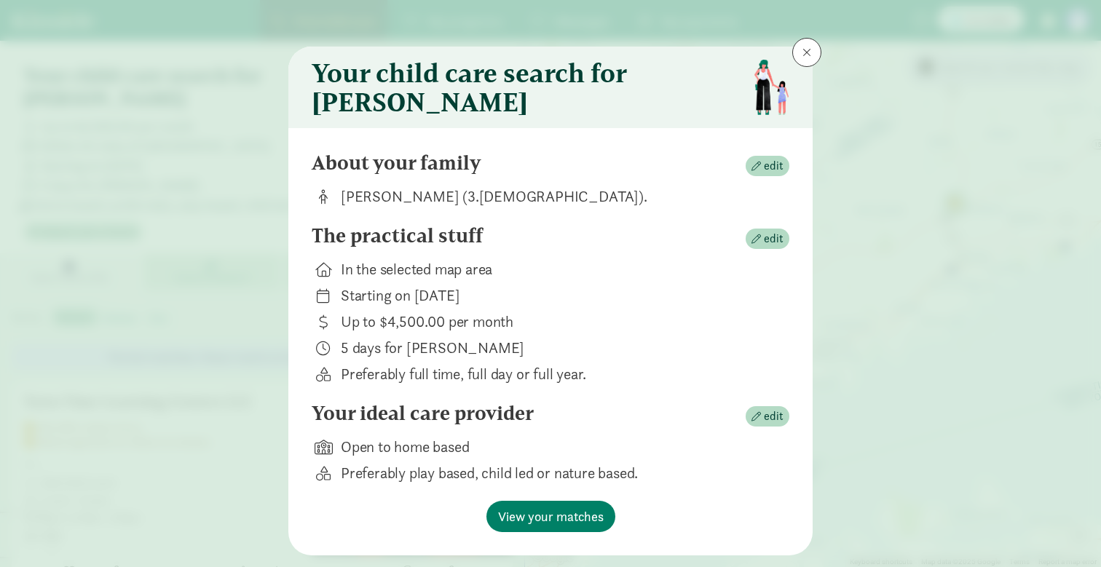
click at [810, 45] on button at bounding box center [806, 52] width 29 height 29
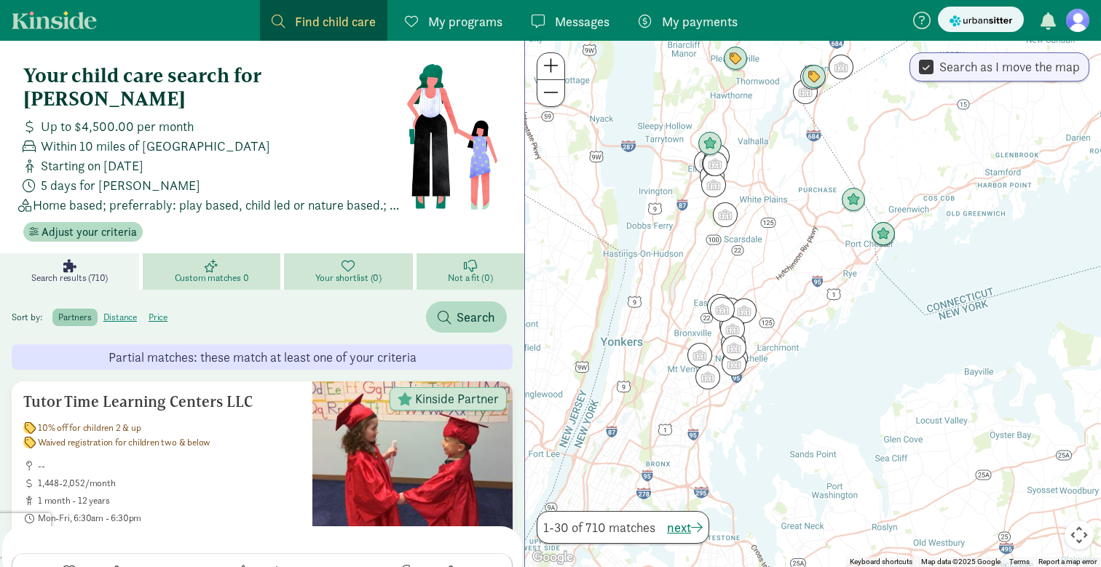
drag, startPoint x: 804, startPoint y: 319, endPoint x: 978, endPoint y: 146, distance: 245.6
click at [978, 146] on div at bounding box center [813, 304] width 576 height 526
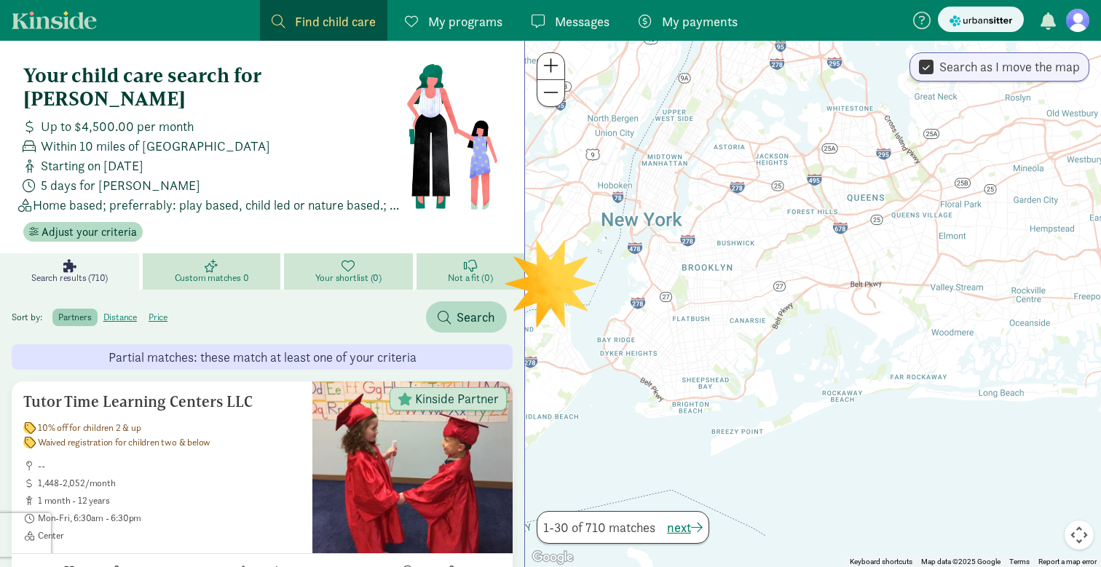
drag, startPoint x: 885, startPoint y: 328, endPoint x: 1022, endPoint y: -102, distance: 451.5
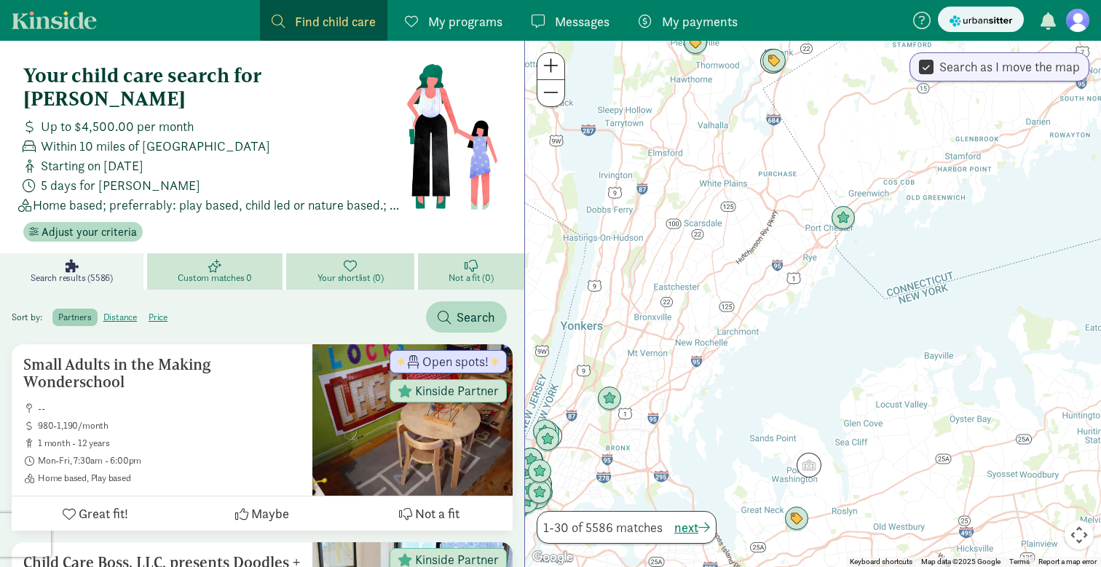
drag, startPoint x: 865, startPoint y: 197, endPoint x: 668, endPoint y: 607, distance: 454.9
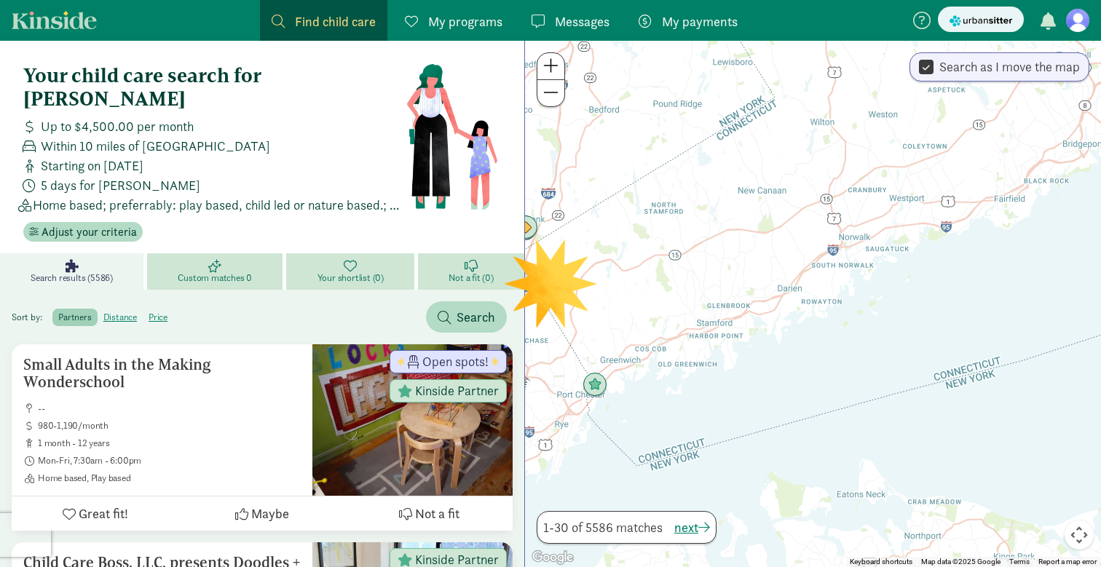
drag, startPoint x: 849, startPoint y: 408, endPoint x: 734, endPoint y: 470, distance: 130.6
click at [734, 470] on div at bounding box center [813, 304] width 576 height 526
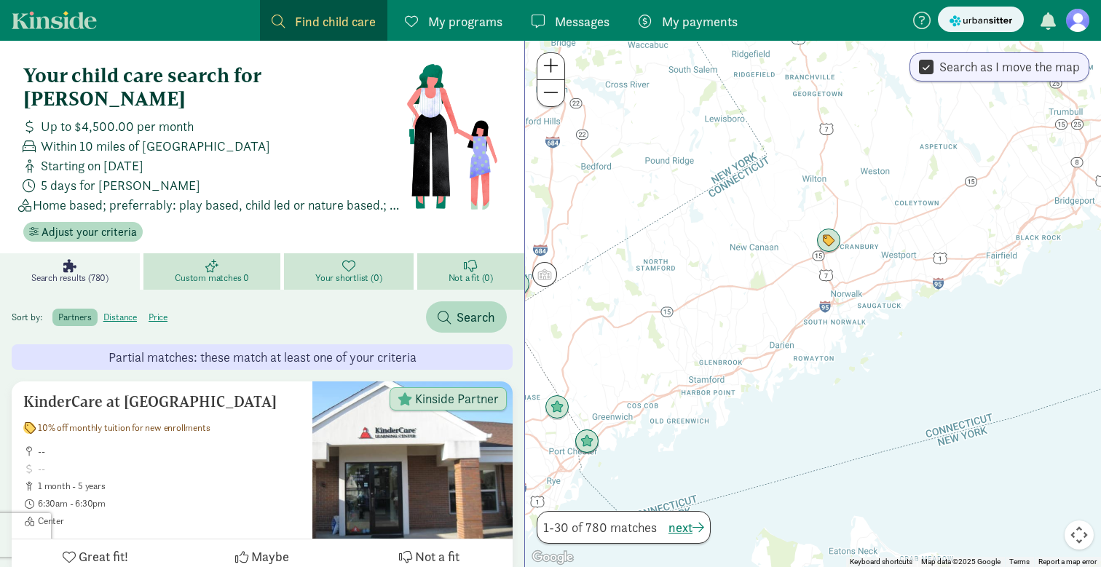
drag, startPoint x: 758, startPoint y: 354, endPoint x: 749, endPoint y: 411, distance: 58.2
click at [749, 411] on div at bounding box center [813, 304] width 576 height 526
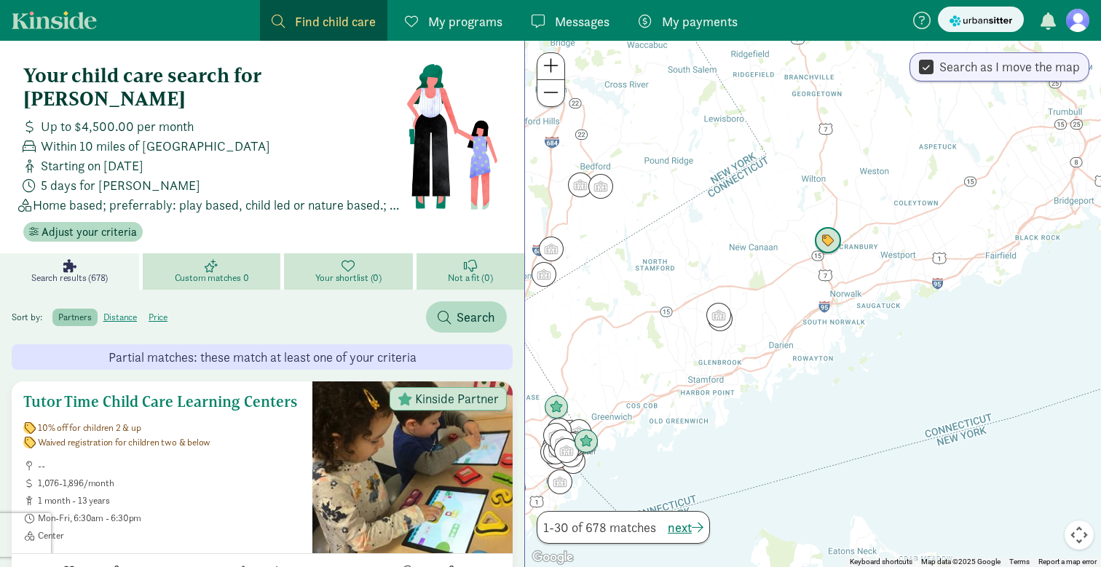
click at [218, 393] on h5 "Tutor Time Child Care Learning Centers" at bounding box center [161, 401] width 277 height 17
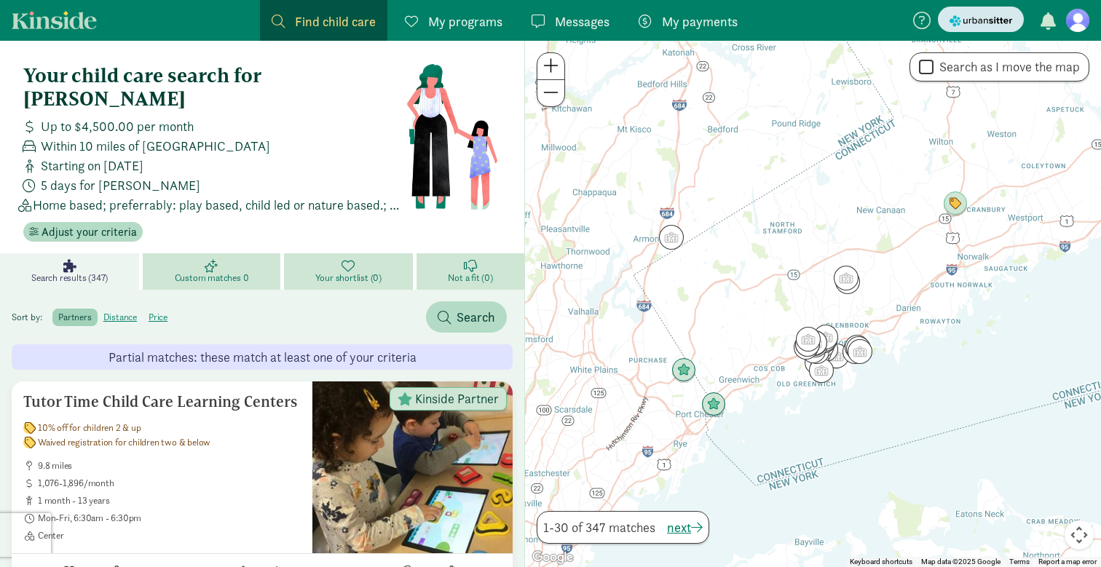
click at [986, 25] on img "submit" at bounding box center [980, 20] width 63 height 15
